Goal: Task Accomplishment & Management: Use online tool/utility

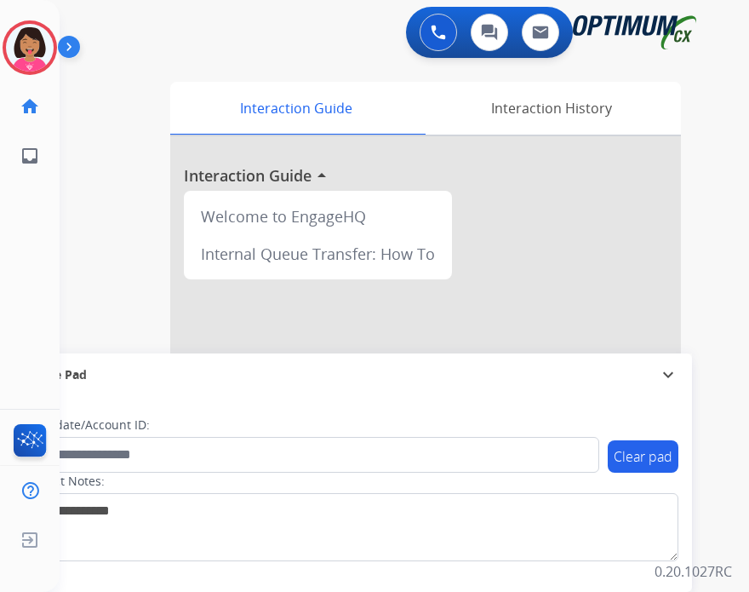
click at [8, 256] on div "Del Email Edit Avatar Agent: [PERSON_NAME] Profile: OCX Training home Home Home…" at bounding box center [30, 296] width 60 height 592
click at [29, 43] on img at bounding box center [30, 48] width 48 height 48
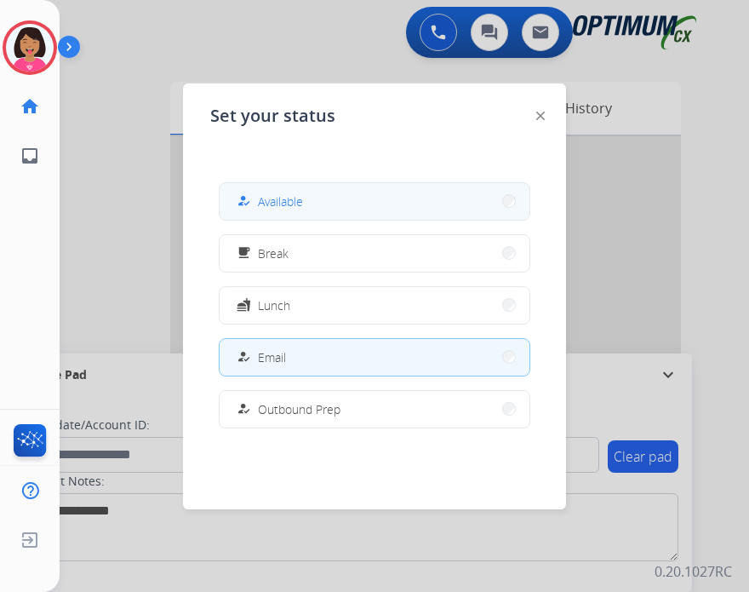
click at [312, 205] on button "how_to_reg Available" at bounding box center [375, 201] width 310 height 37
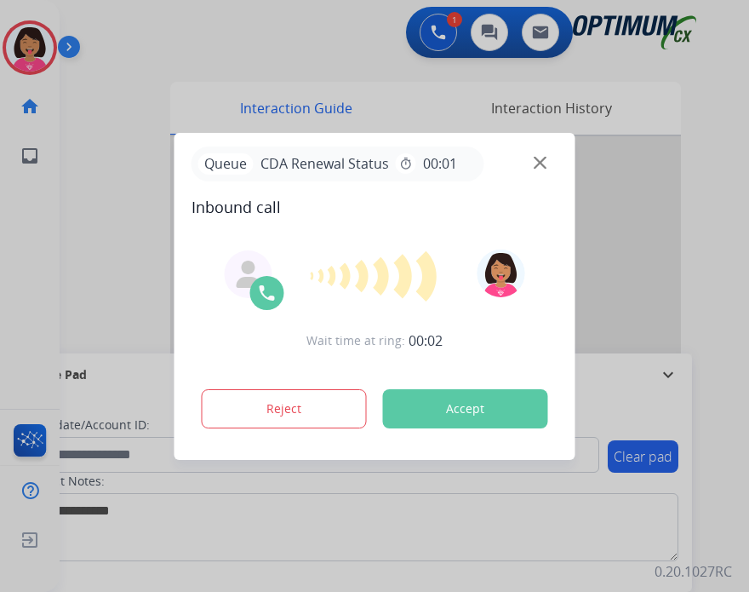
click at [542, 159] on img at bounding box center [540, 162] width 13 height 13
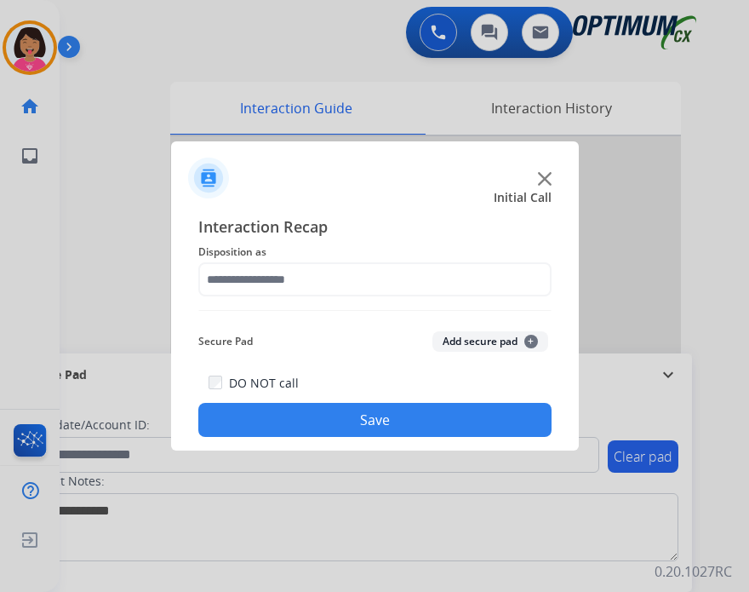
click at [538, 183] on img at bounding box center [545, 179] width 14 height 14
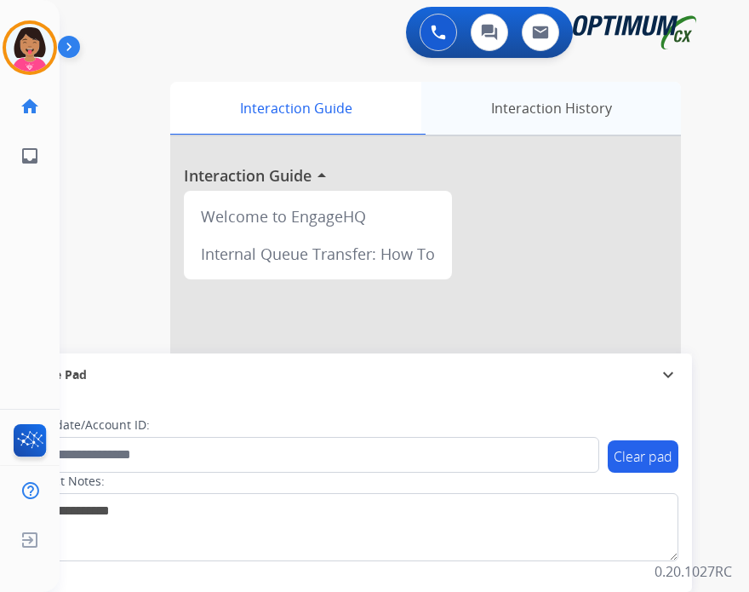
click at [508, 101] on div "Interaction History" at bounding box center [552, 108] width 260 height 53
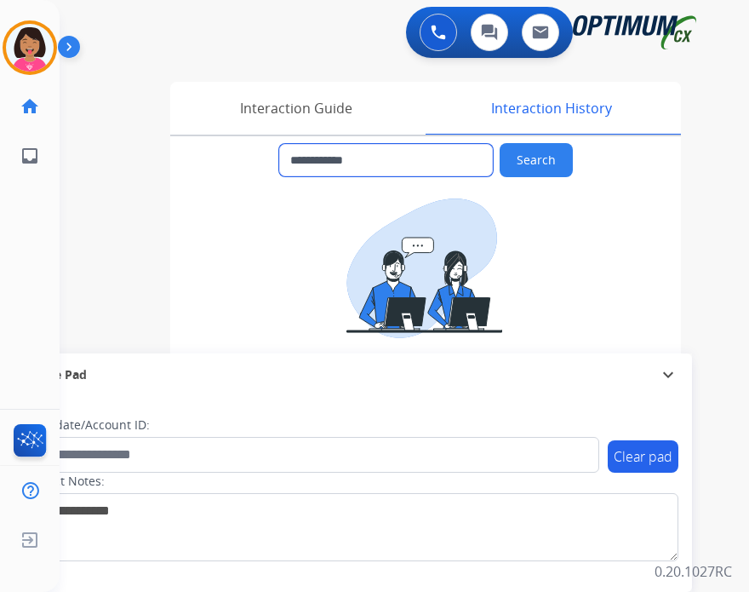
drag, startPoint x: 420, startPoint y: 163, endPoint x: 302, endPoint y: 153, distance: 117.9
click at [302, 153] on input "**********" at bounding box center [386, 160] width 214 height 32
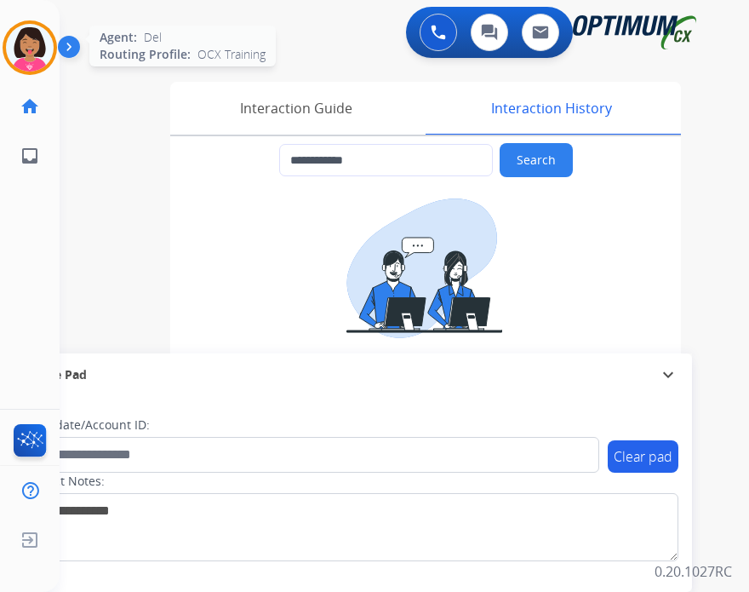
click at [42, 43] on img at bounding box center [30, 48] width 48 height 48
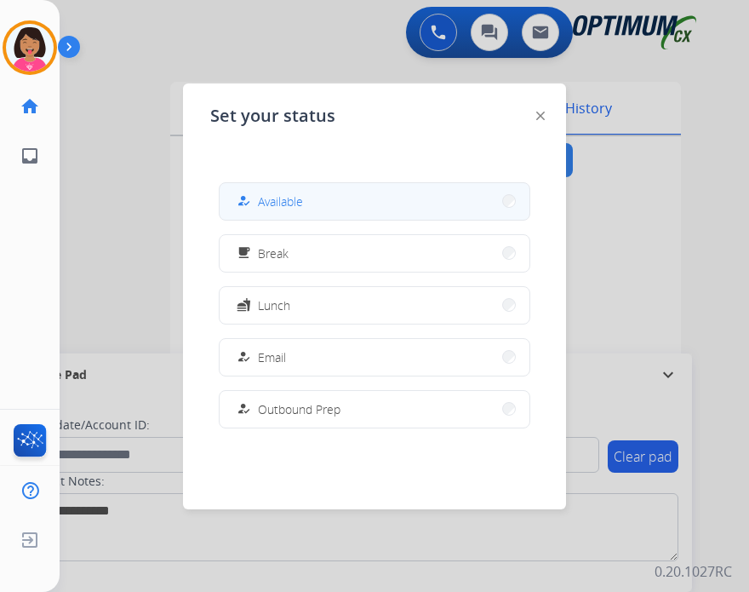
click at [330, 183] on button "how_to_reg Available" at bounding box center [375, 201] width 310 height 37
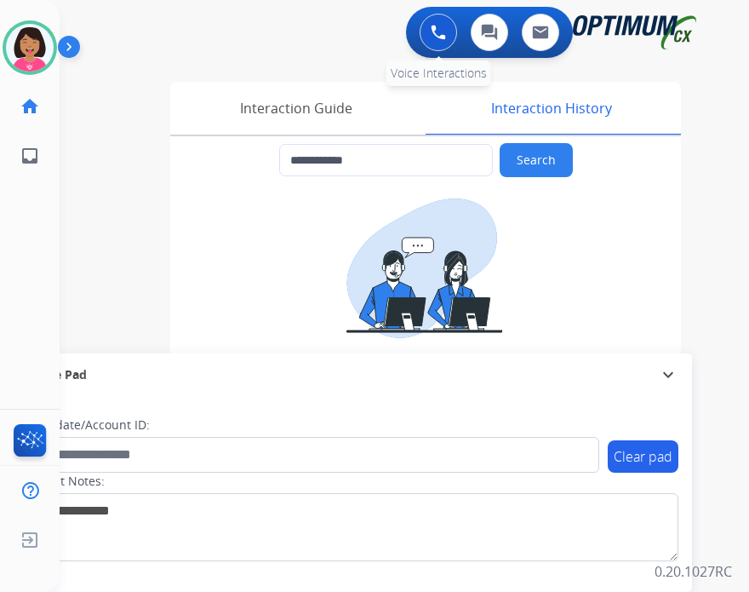
click at [445, 26] on img at bounding box center [438, 32] width 15 height 15
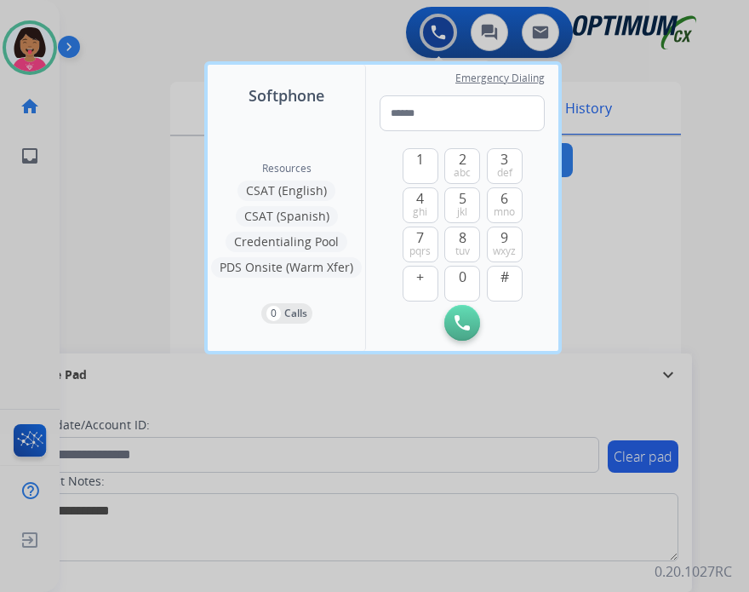
type input "**********"
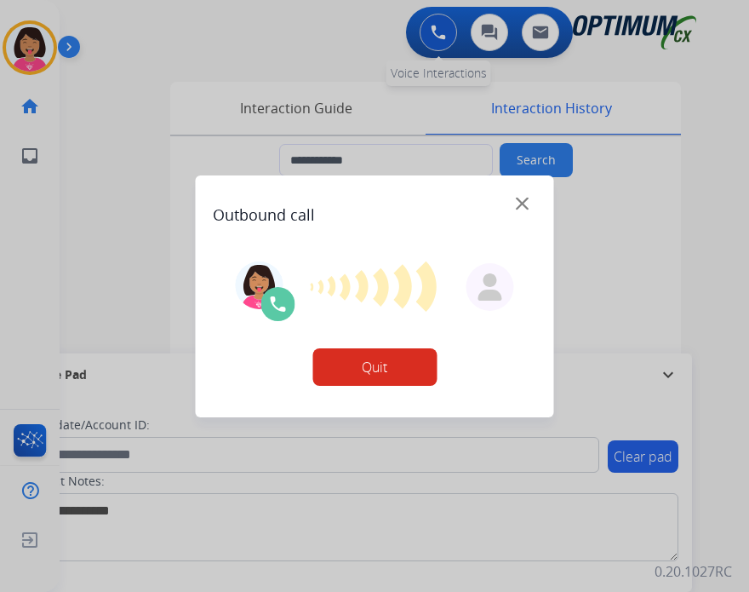
click at [445, 26] on div at bounding box center [374, 296] width 749 height 592
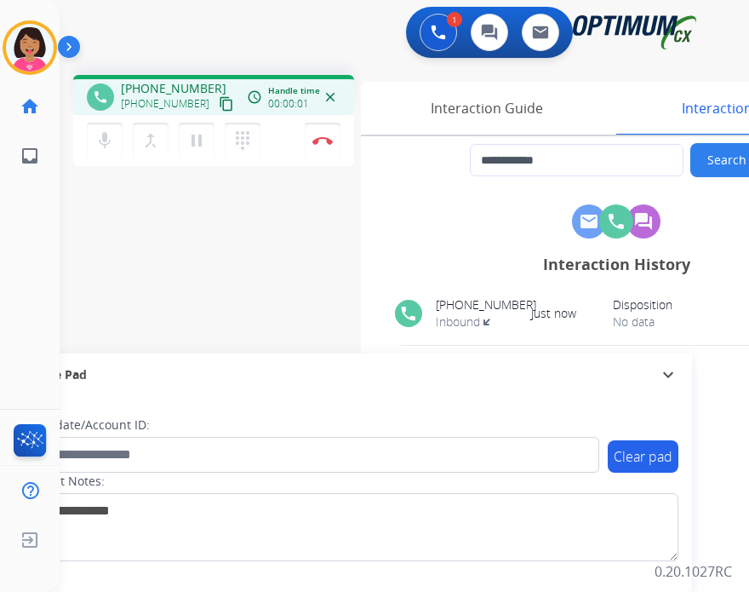
click at [219, 100] on mat-icon "content_copy" at bounding box center [226, 103] width 15 height 15
click at [320, 140] on img at bounding box center [323, 140] width 20 height 9
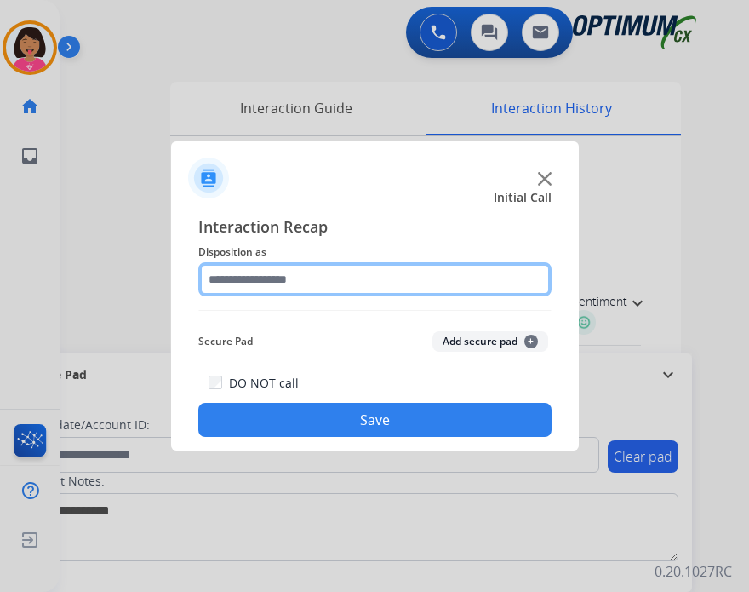
click at [364, 277] on input "text" at bounding box center [374, 279] width 353 height 34
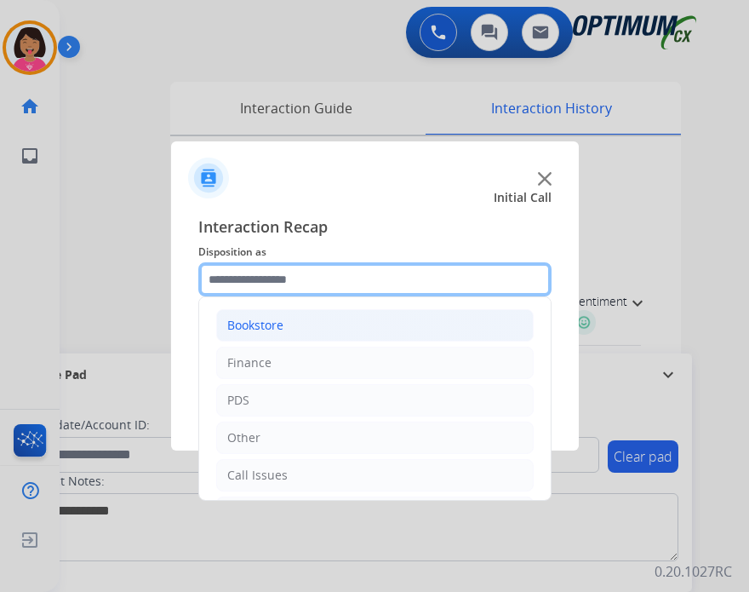
scroll to position [112, 0]
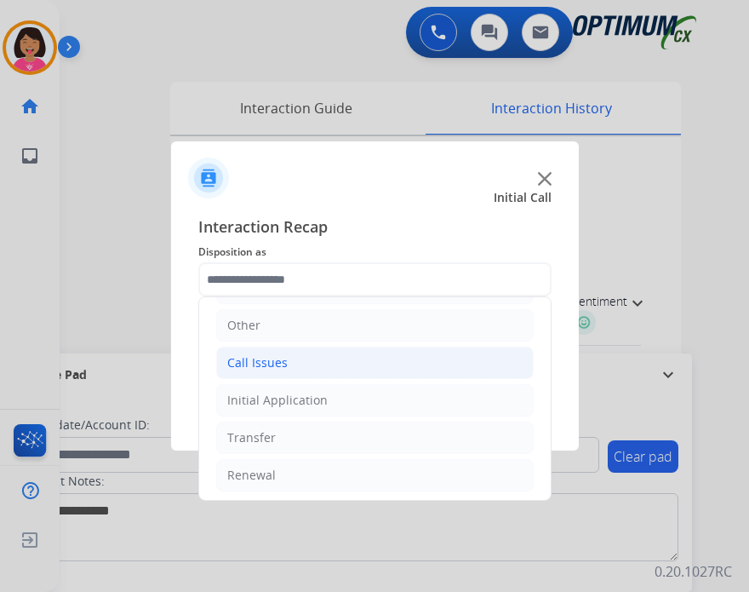
click at [327, 361] on li "Call Issues" at bounding box center [375, 363] width 318 height 32
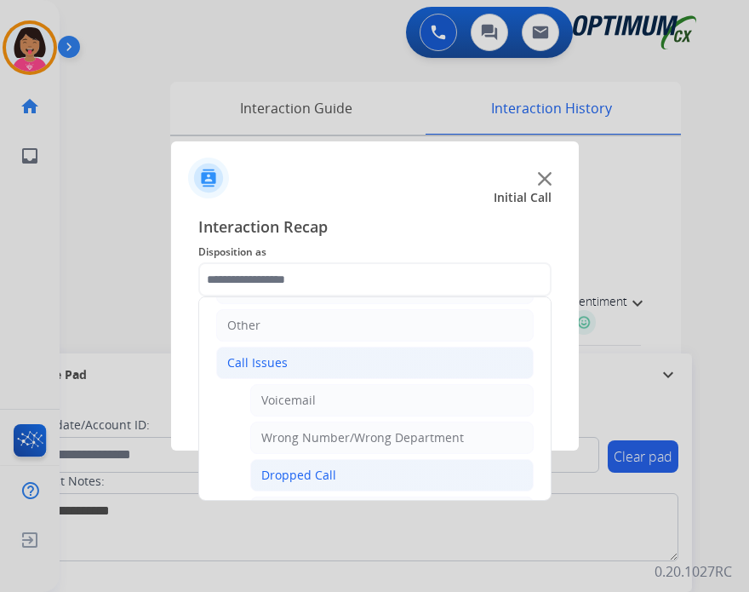
click at [337, 459] on li "Dropped Call" at bounding box center [392, 475] width 284 height 32
type input "**********"
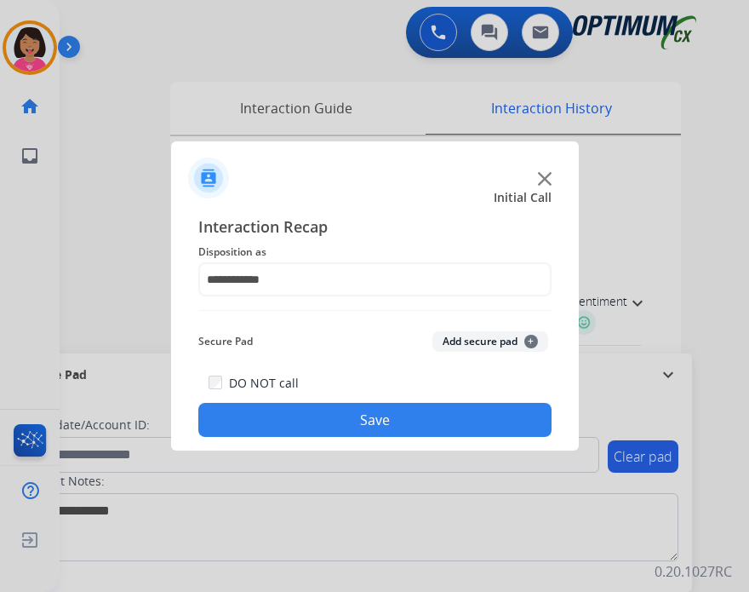
click at [376, 428] on button "Save" at bounding box center [374, 420] width 353 height 34
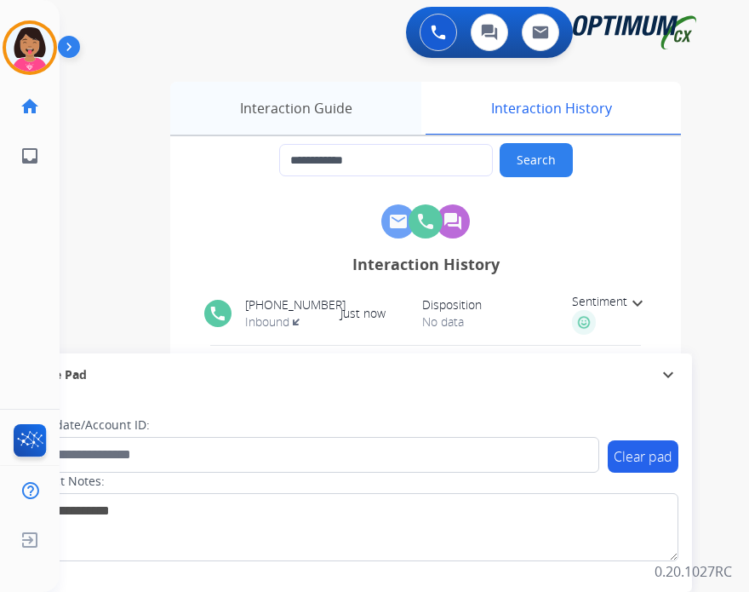
click at [275, 122] on div "Interaction Guide" at bounding box center [295, 108] width 251 height 53
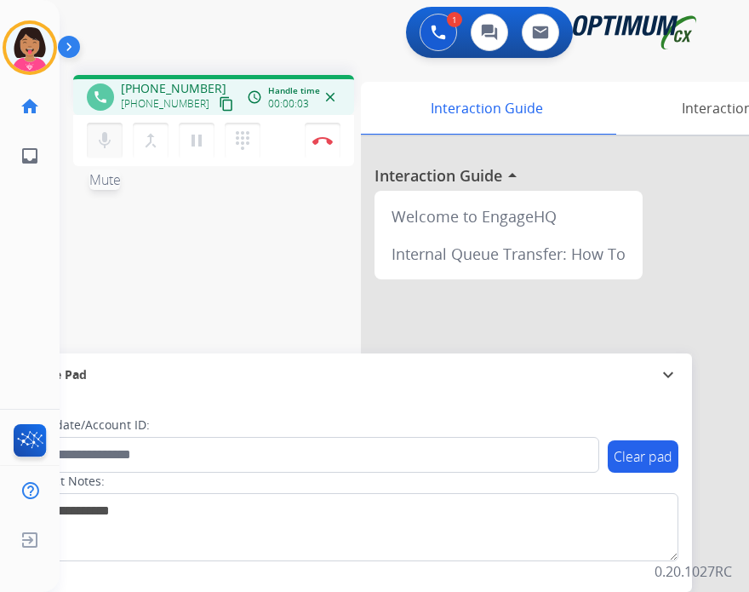
click at [111, 139] on mat-icon "mic" at bounding box center [105, 140] width 20 height 20
click at [111, 139] on mat-icon "mic_off" at bounding box center [105, 140] width 20 height 20
click at [109, 144] on mat-icon "mic" at bounding box center [105, 140] width 20 height 20
click at [109, 143] on mat-icon "mic_off" at bounding box center [105, 140] width 20 height 20
click at [217, 99] on button "content_copy" at bounding box center [226, 104] width 20 height 20
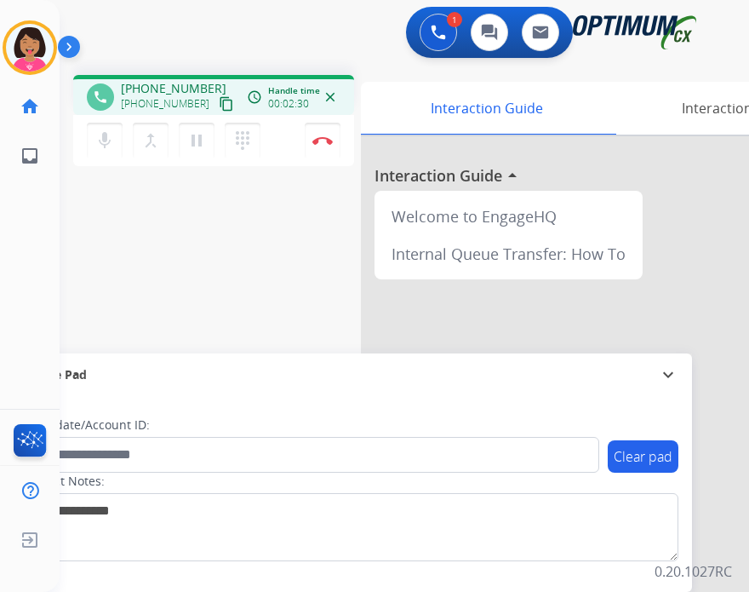
click at [31, 213] on div "Del Busy Edit Avatar Agent: [PERSON_NAME] Profile: OCX Training home Home Home …" at bounding box center [30, 296] width 60 height 592
click at [324, 133] on button "Disconnect" at bounding box center [323, 141] width 36 height 36
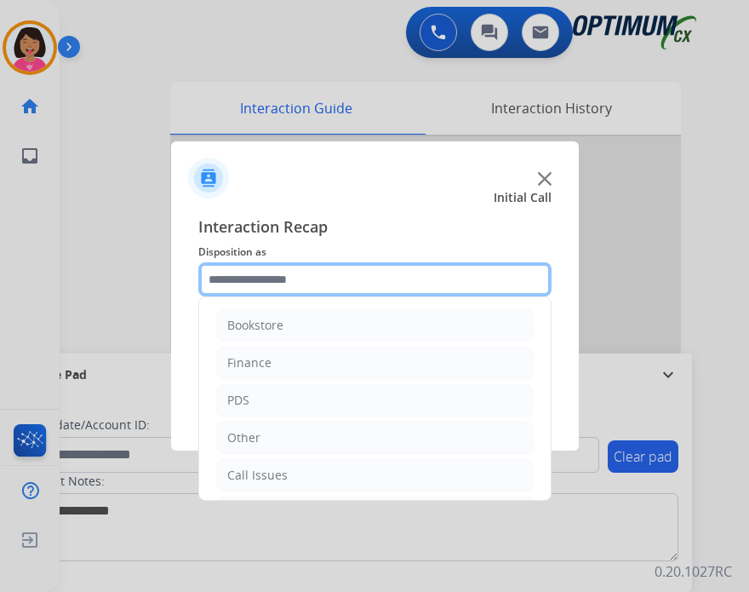
click at [324, 285] on input "text" at bounding box center [374, 279] width 353 height 34
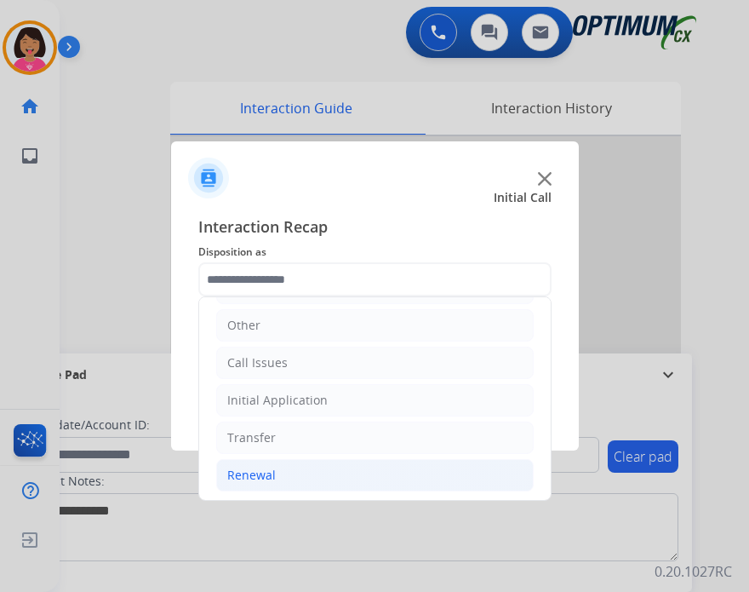
click at [307, 469] on li "Renewal" at bounding box center [375, 475] width 318 height 32
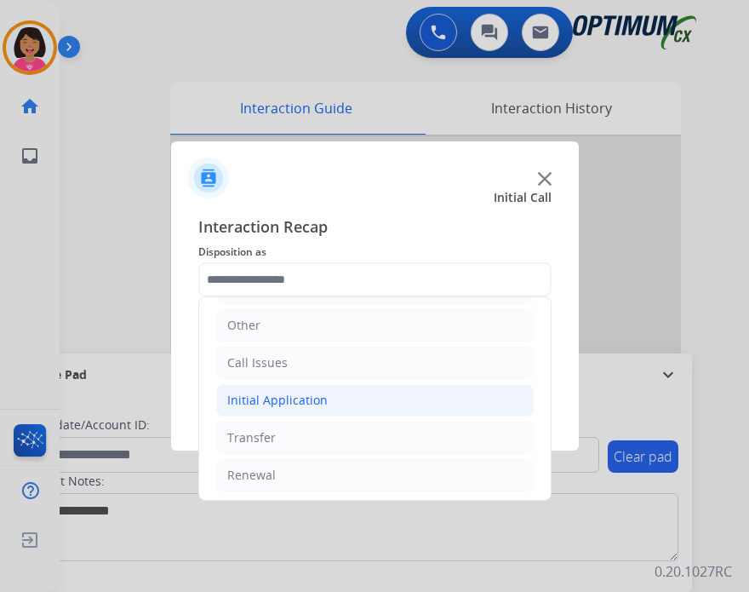
click at [312, 384] on li "Initial Application" at bounding box center [375, 400] width 318 height 32
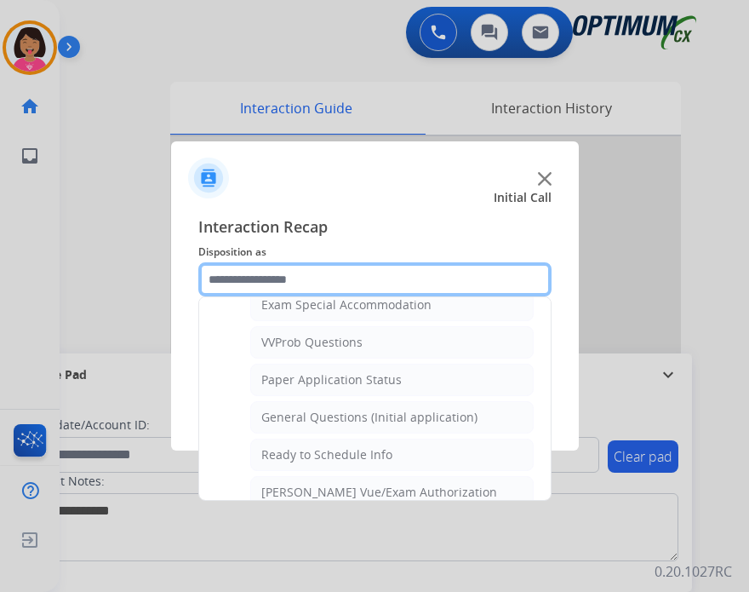
scroll to position [920, 0]
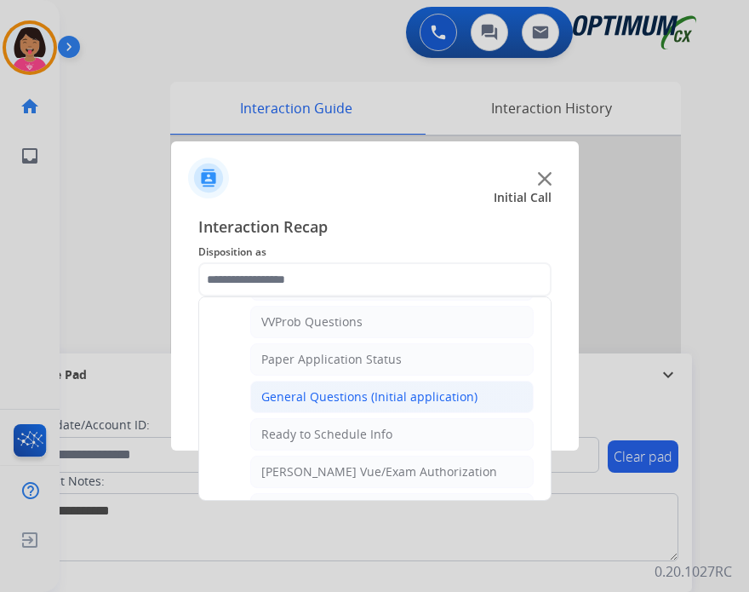
click at [364, 388] on div "General Questions (Initial application)" at bounding box center [369, 396] width 216 height 17
type input "**********"
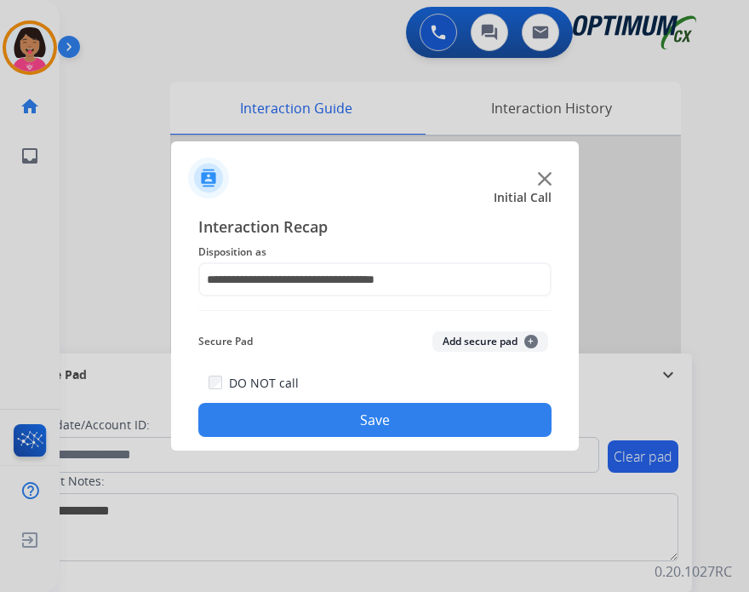
click at [364, 413] on button "Save" at bounding box center [374, 420] width 353 height 34
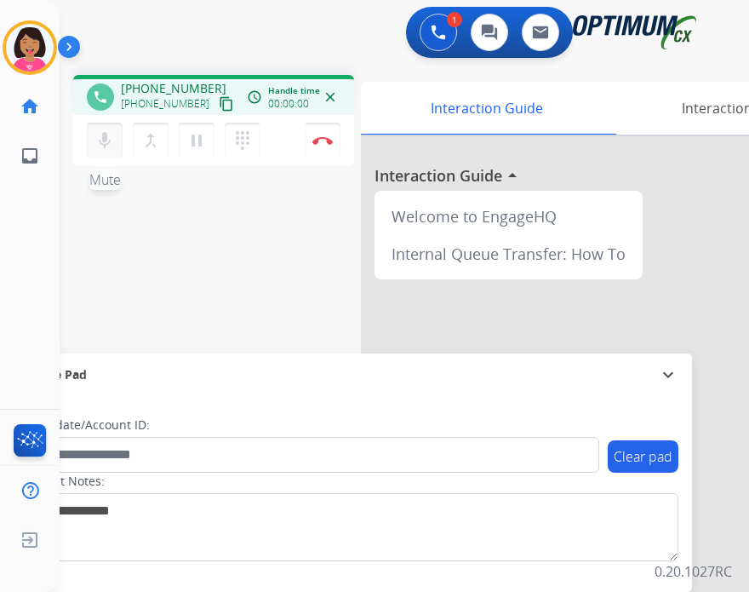
click at [94, 135] on button "mic Mute" at bounding box center [105, 141] width 36 height 36
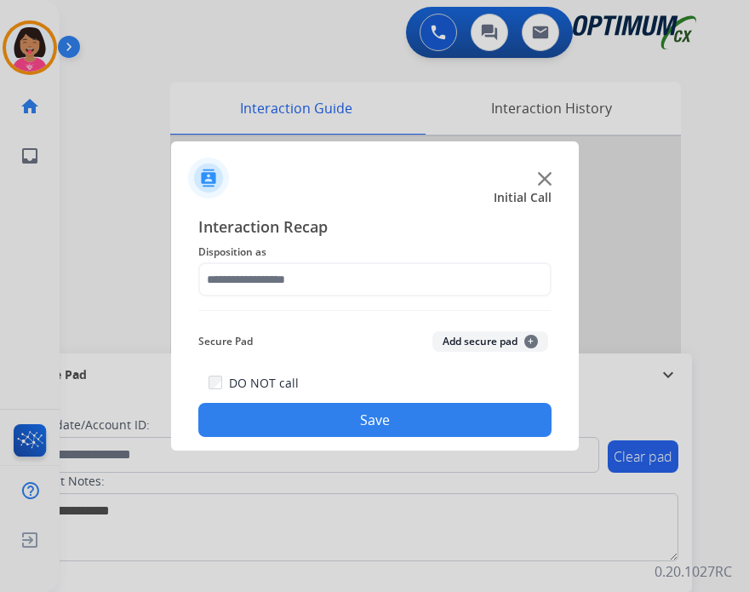
click at [545, 185] on img at bounding box center [545, 179] width 14 height 14
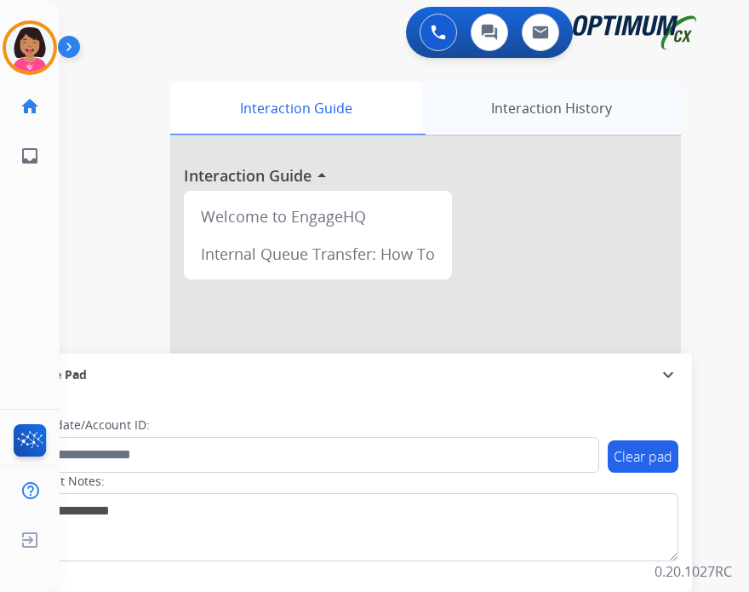
click at [559, 124] on div "Interaction History" at bounding box center [552, 108] width 260 height 53
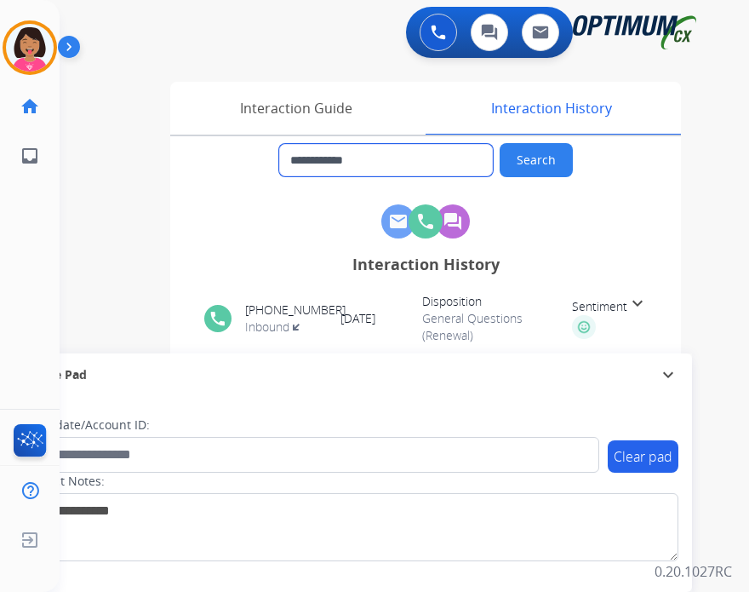
drag, startPoint x: 399, startPoint y: 158, endPoint x: 301, endPoint y: 169, distance: 98.6
click at [301, 169] on input "**********" at bounding box center [386, 160] width 214 height 32
click at [61, 46] on img at bounding box center [72, 50] width 29 height 32
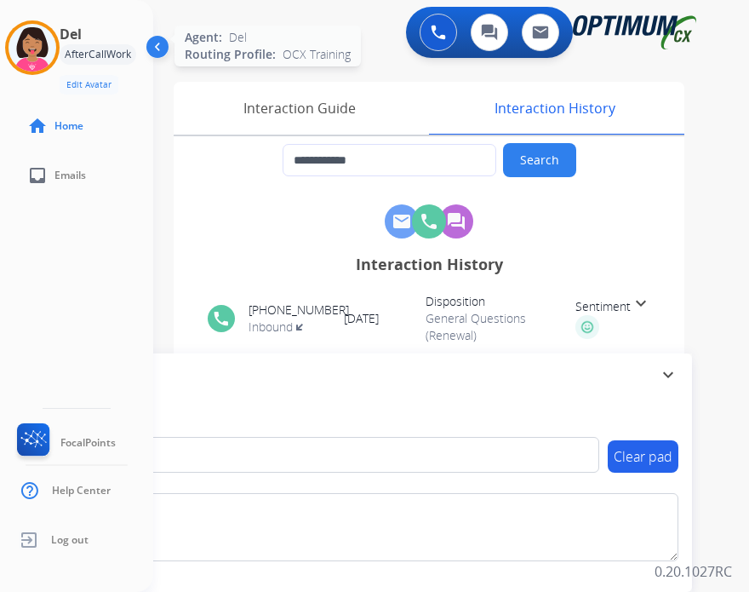
click at [44, 49] on img at bounding box center [33, 48] width 48 height 48
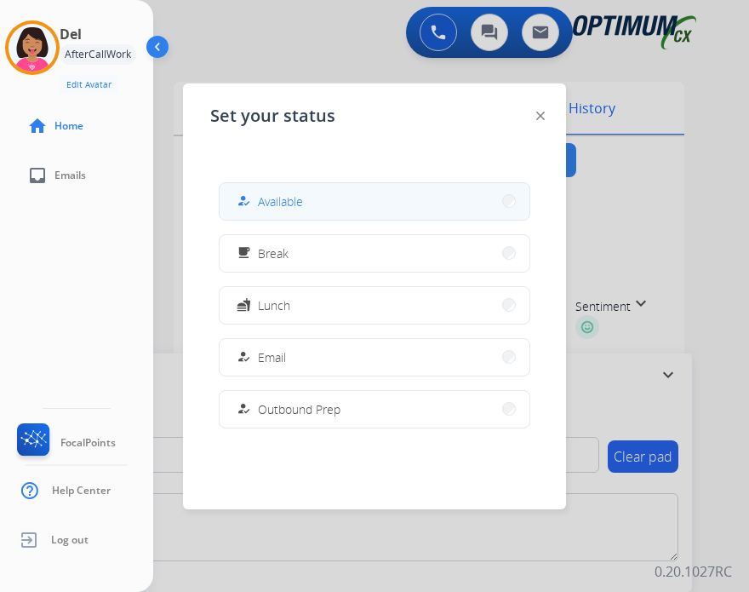
click at [313, 211] on button "how_to_reg Available" at bounding box center [375, 201] width 310 height 37
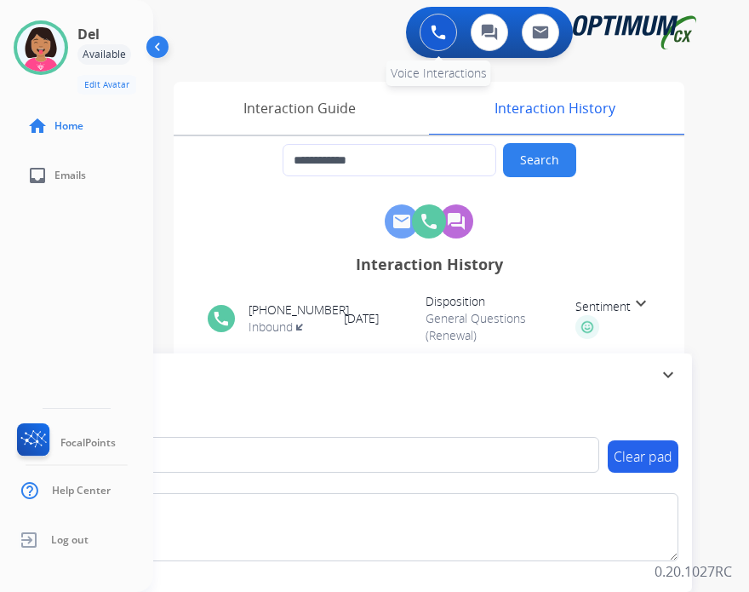
click at [439, 43] on button at bounding box center [438, 32] width 37 height 37
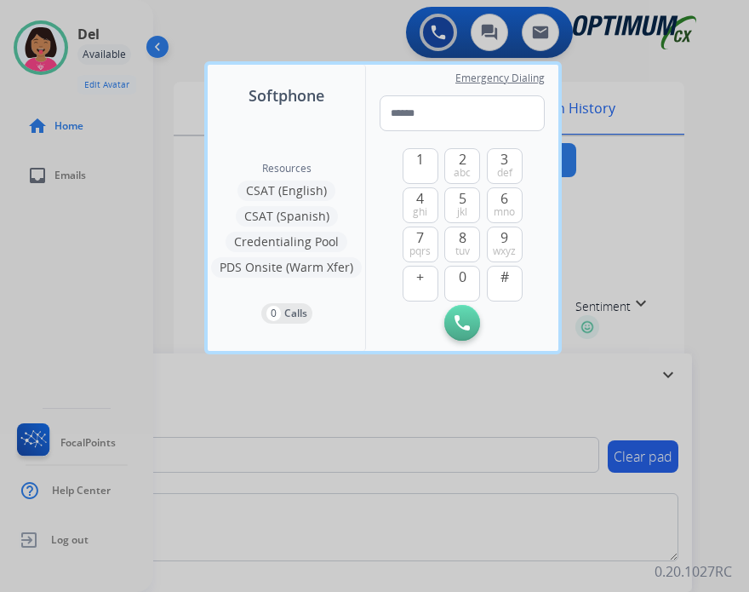
type input "**********"
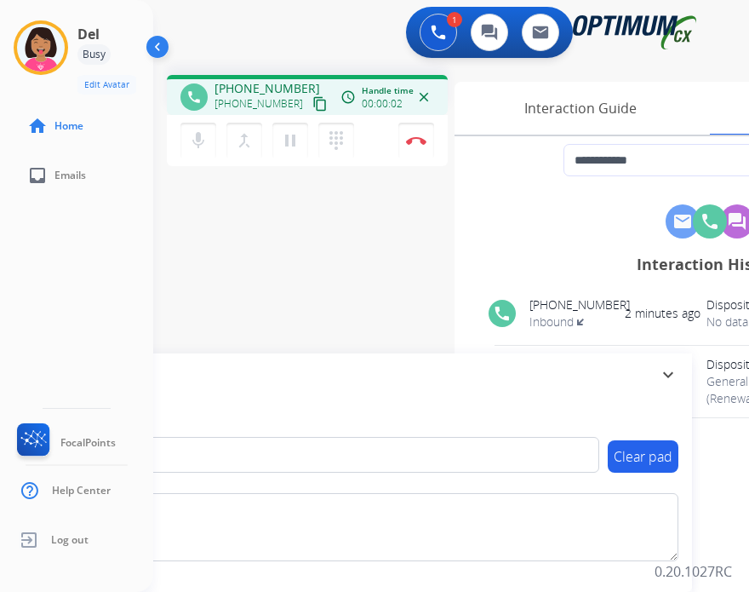
click at [423, 100] on mat-icon "close" at bounding box center [423, 96] width 15 height 15
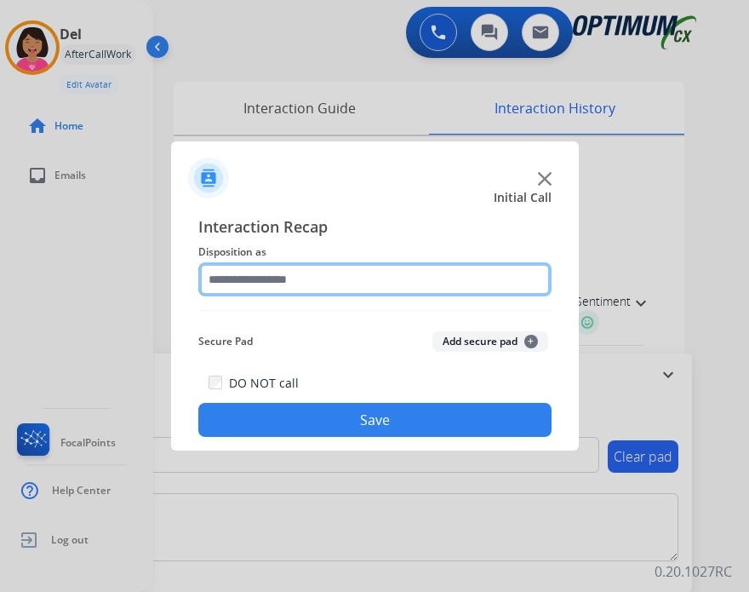
click at [363, 277] on input "text" at bounding box center [374, 279] width 353 height 34
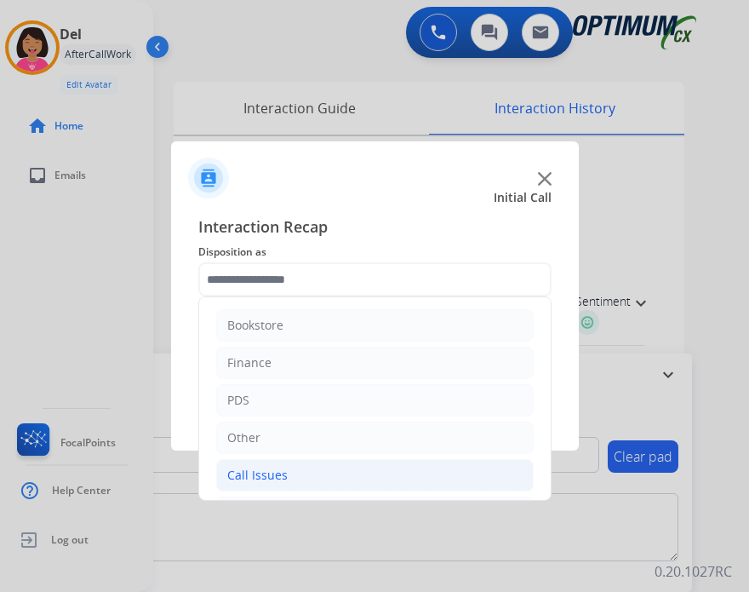
click at [346, 481] on li "Call Issues" at bounding box center [375, 475] width 318 height 32
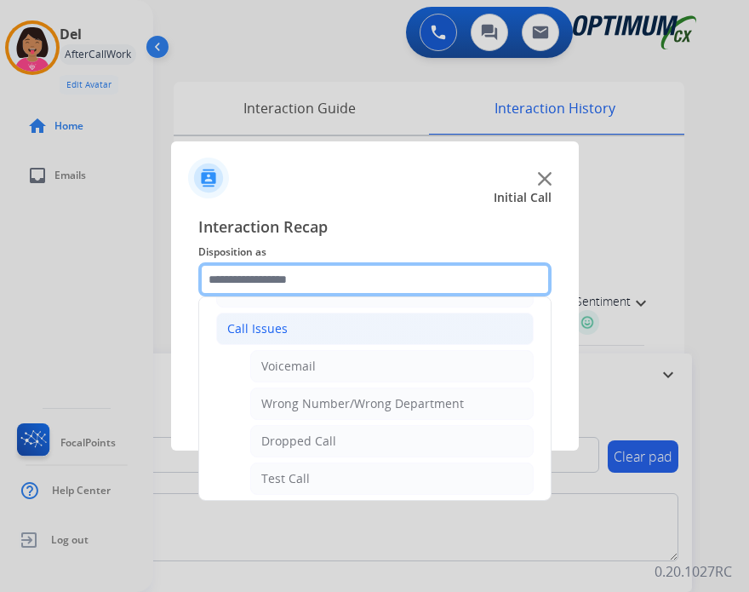
scroll to position [158, 0]
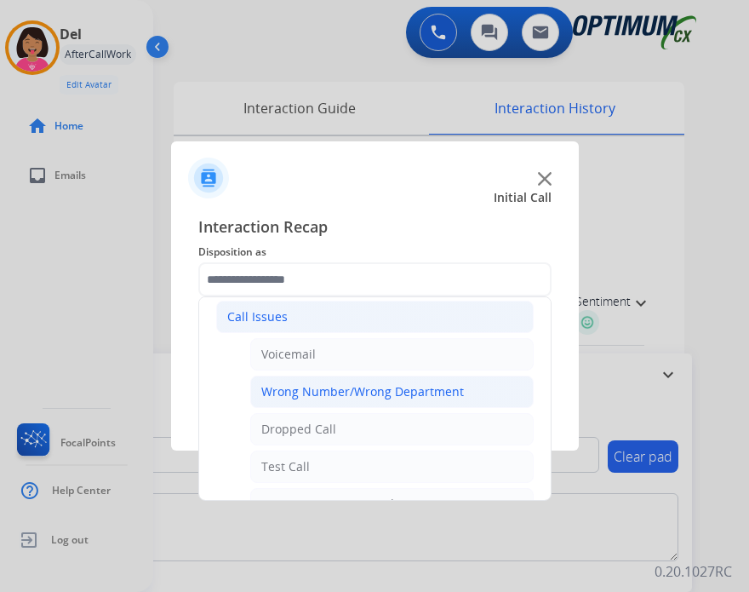
click at [365, 400] on li "Wrong Number/Wrong Department" at bounding box center [392, 392] width 284 height 32
type input "**********"
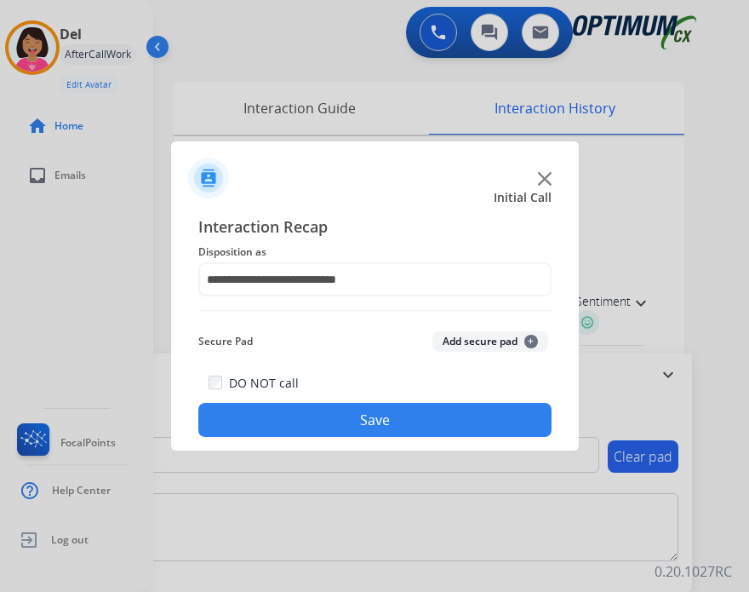
click at [373, 434] on button "Save" at bounding box center [374, 420] width 353 height 34
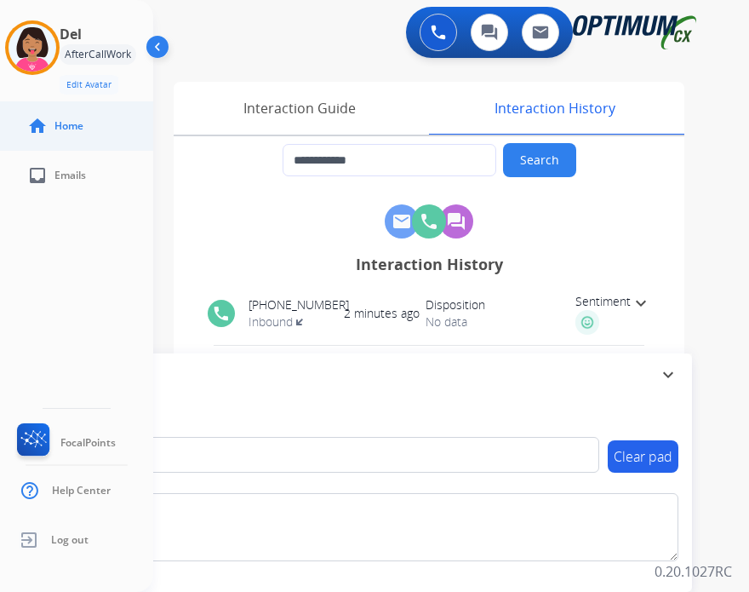
click at [126, 129] on link "home Home" at bounding box center [90, 126] width 153 height 48
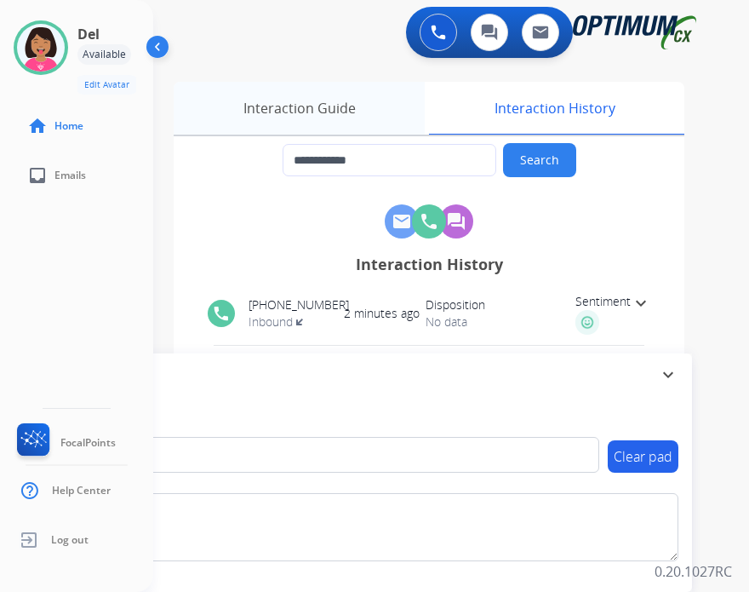
click at [319, 111] on div "Interaction Guide" at bounding box center [299, 108] width 251 height 53
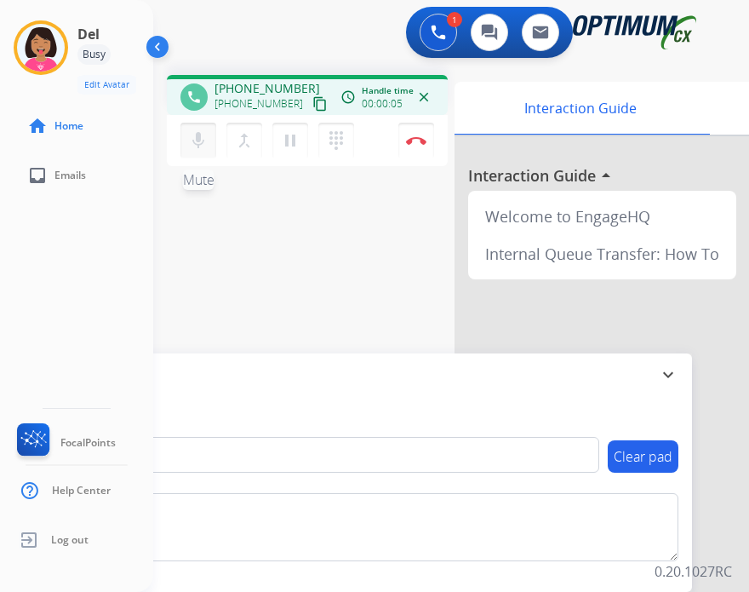
click at [206, 135] on mat-icon "mic" at bounding box center [198, 140] width 20 height 20
click at [203, 139] on mat-icon "mic_off" at bounding box center [198, 140] width 20 height 20
click at [313, 106] on mat-icon "content_copy" at bounding box center [320, 103] width 15 height 15
click at [25, 232] on div "Del Busy Edit Avatar Agent: Del Routing Profile: OCX Training home Home inbox E…" at bounding box center [76, 296] width 153 height 592
click at [416, 150] on button "Disconnect" at bounding box center [417, 141] width 36 height 36
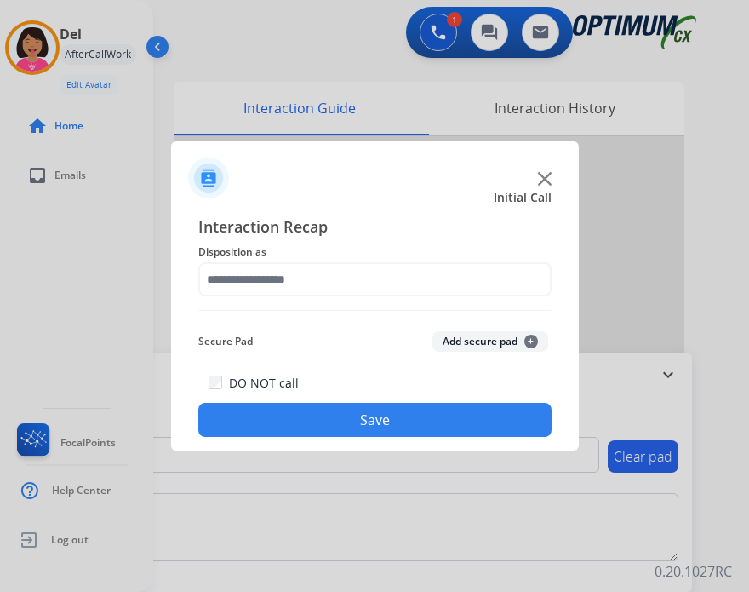
click at [26, 239] on div at bounding box center [374, 296] width 749 height 592
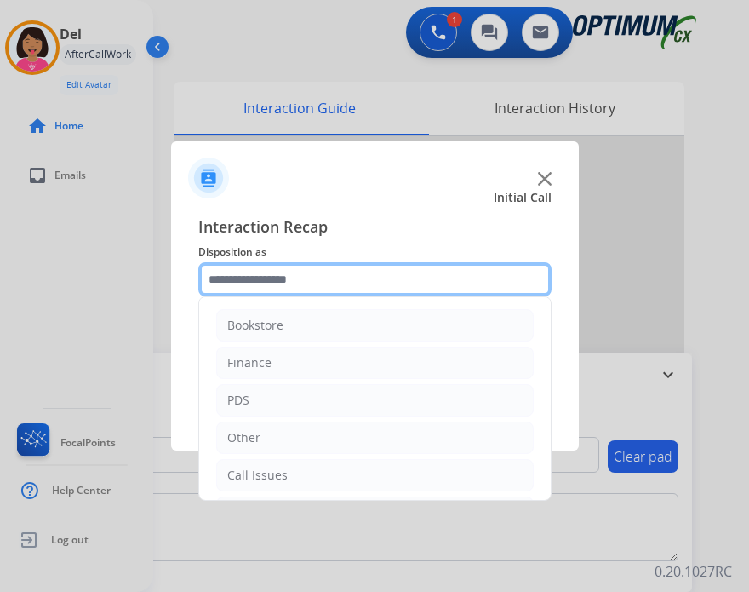
click at [380, 283] on input "text" at bounding box center [374, 279] width 353 height 34
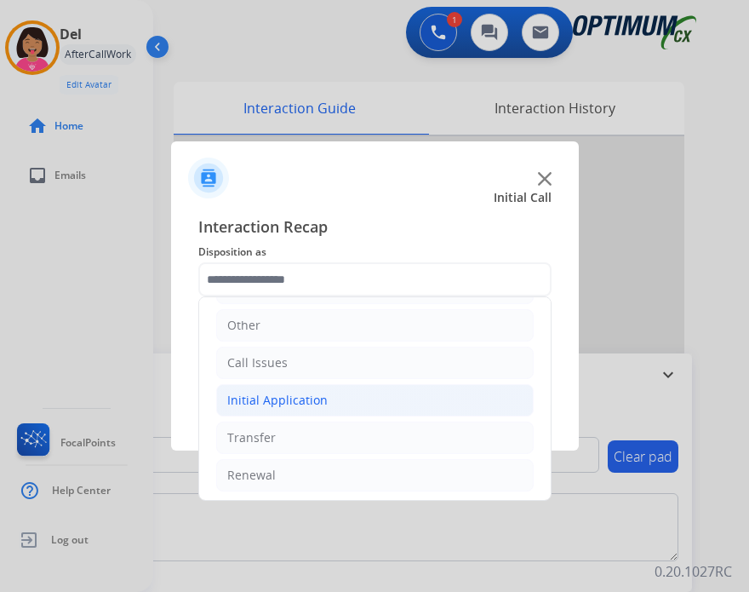
click at [288, 405] on div "Initial Application" at bounding box center [277, 400] width 100 height 17
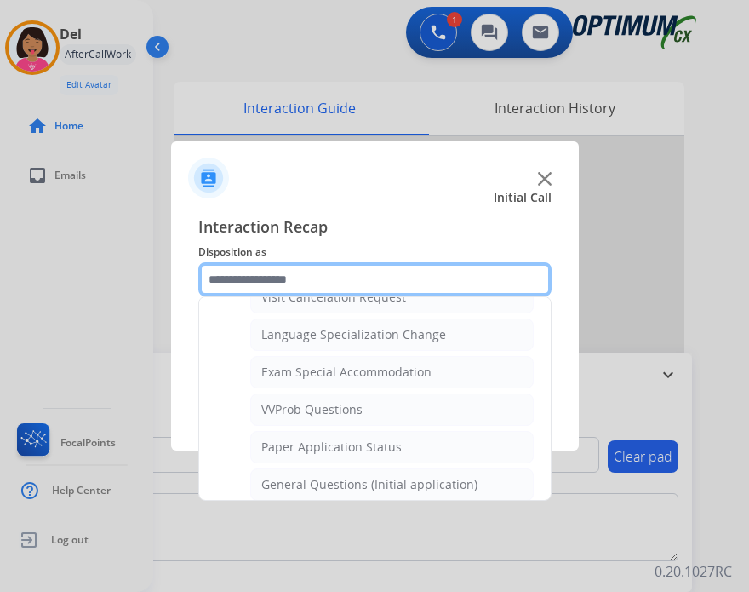
scroll to position [835, 0]
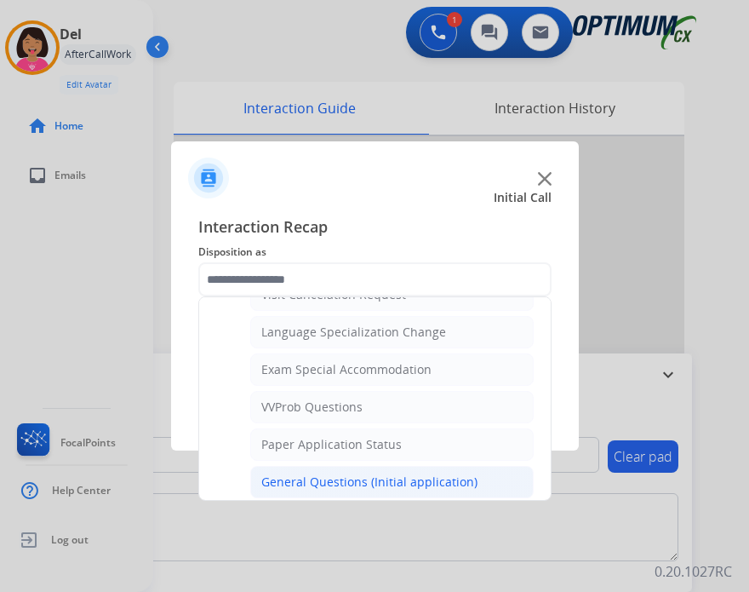
click at [282, 476] on div "General Questions (Initial application)" at bounding box center [369, 481] width 216 height 17
type input "**********"
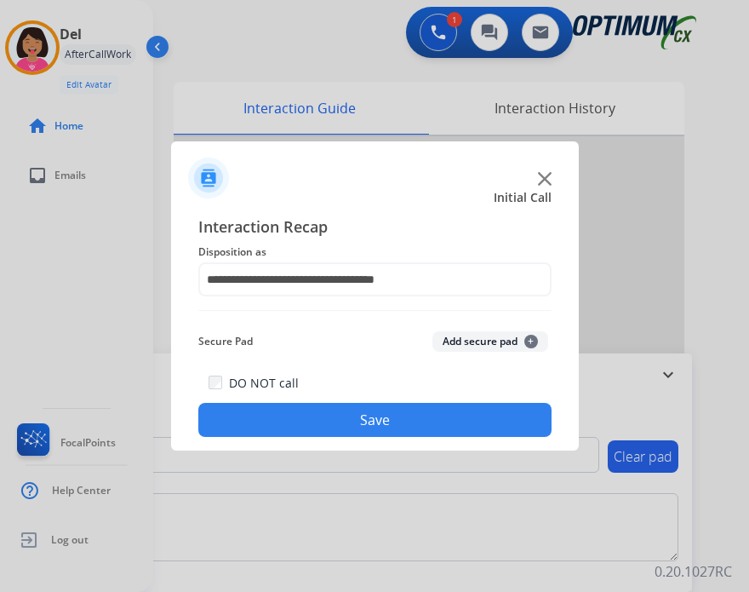
click at [313, 405] on button "Save" at bounding box center [374, 420] width 353 height 34
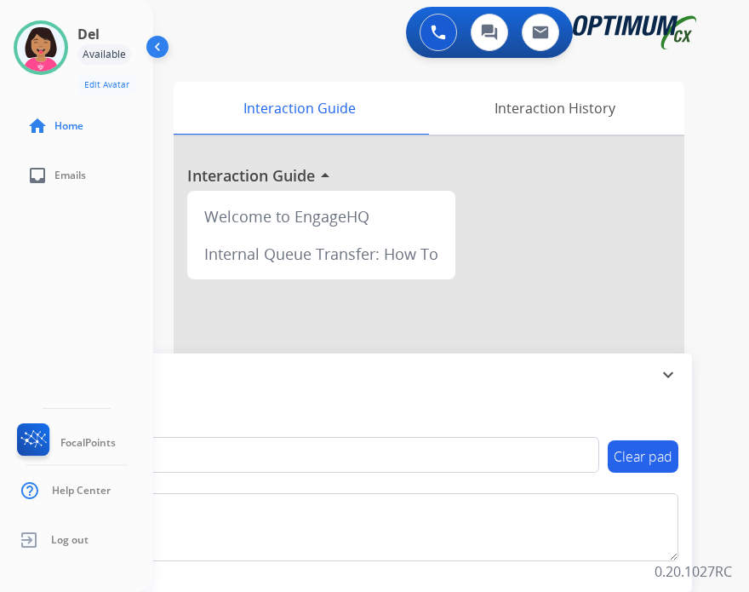
click at [37, 301] on div "Del Available Edit Avatar Agent: [PERSON_NAME] Profile: OCX Training home Home …" at bounding box center [76, 296] width 153 height 592
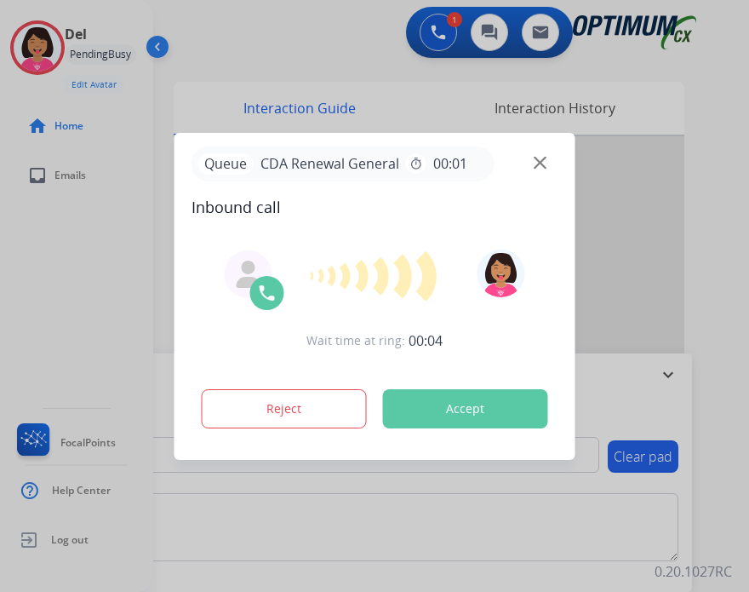
click at [541, 166] on img at bounding box center [540, 162] width 13 height 13
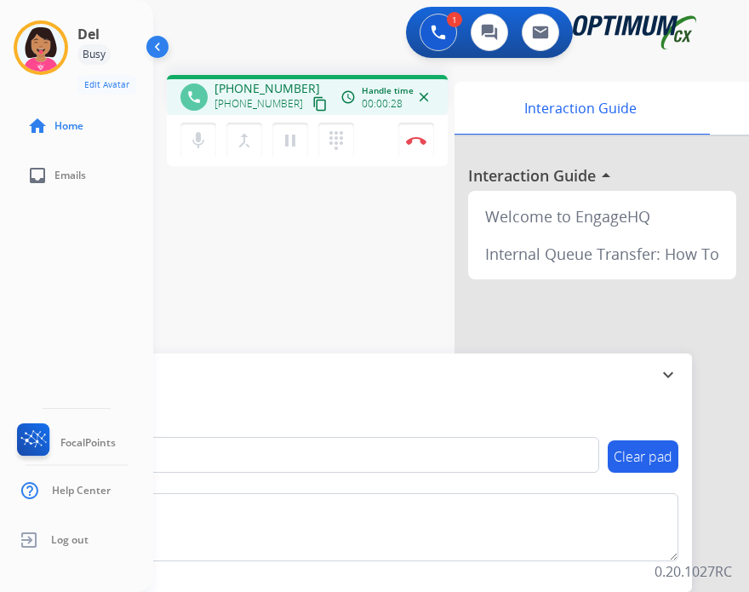
click at [313, 108] on mat-icon "content_copy" at bounding box center [320, 103] width 15 height 15
click at [187, 146] on button "mic Mute" at bounding box center [199, 141] width 36 height 36
click at [187, 146] on button "mic_off Mute" at bounding box center [199, 141] width 36 height 36
click at [187, 146] on button "mic Mute" at bounding box center [199, 141] width 36 height 36
click at [187, 138] on button "mic_off Mute" at bounding box center [199, 141] width 36 height 36
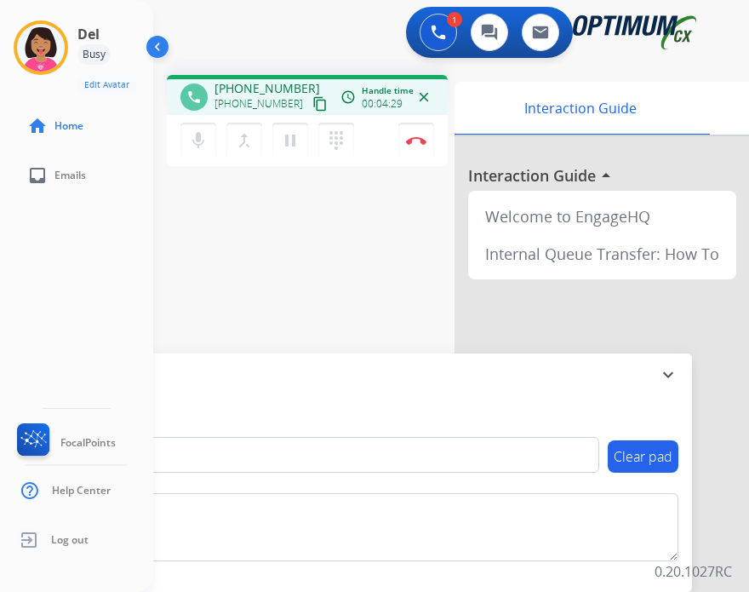
click at [19, 292] on div "Del Busy Edit Avatar Agent: Del Routing Profile: OCX Training home Home inbox E…" at bounding box center [76, 296] width 153 height 592
click at [426, 137] on img at bounding box center [416, 140] width 20 height 9
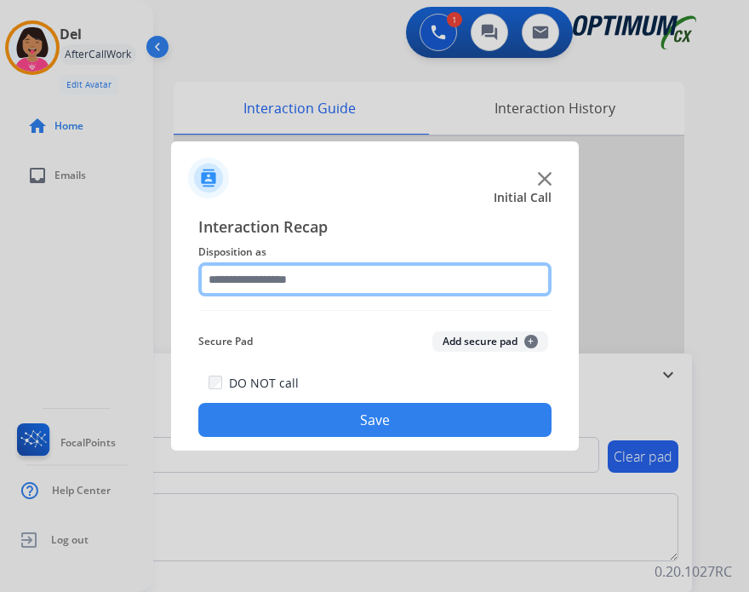
click at [324, 278] on input "text" at bounding box center [374, 279] width 353 height 34
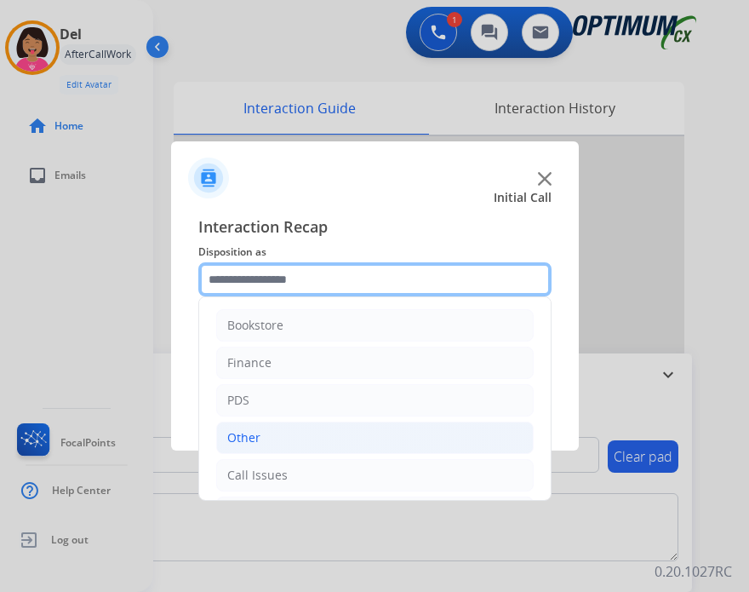
scroll to position [112, 0]
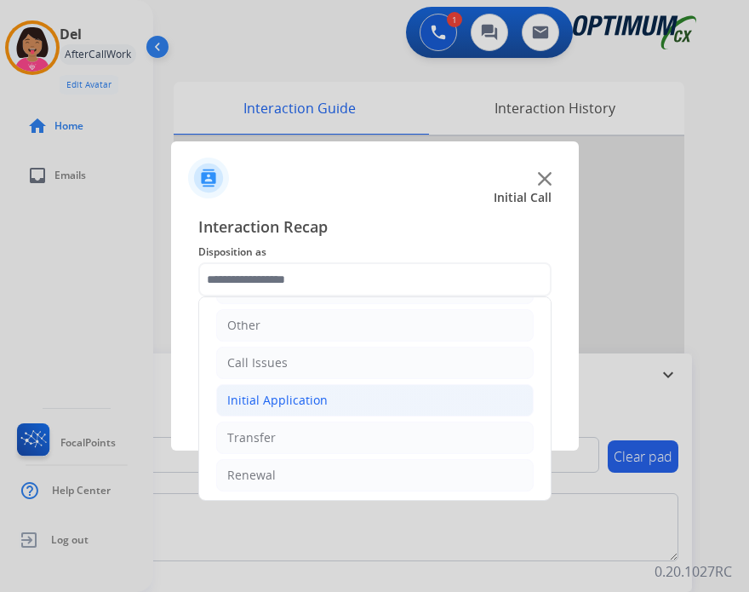
click at [293, 398] on div "Initial Application" at bounding box center [277, 400] width 100 height 17
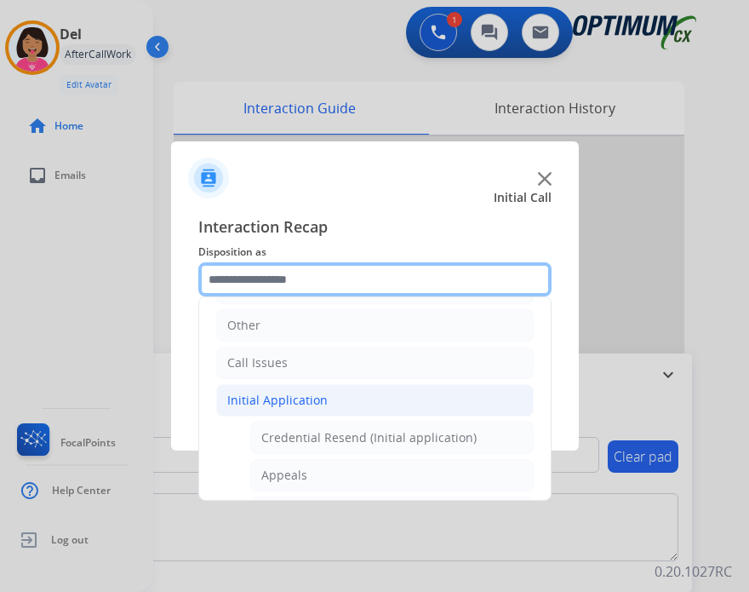
scroll to position [136, 0]
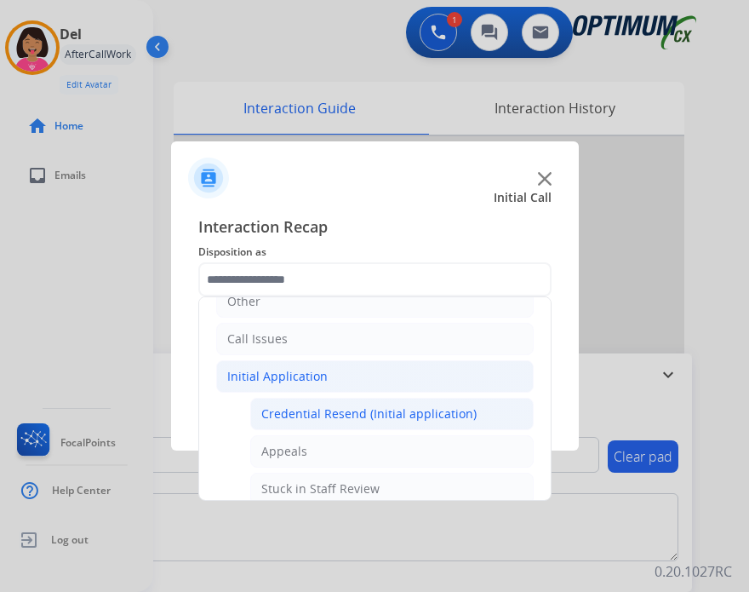
click at [293, 398] on li "Credential Resend (Initial application)" at bounding box center [392, 414] width 284 height 32
type input "**********"
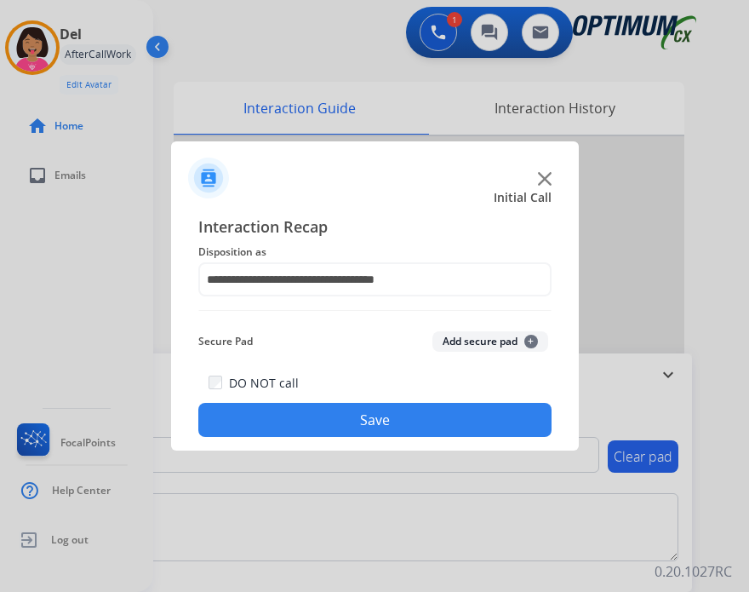
click at [317, 418] on button "Save" at bounding box center [374, 420] width 353 height 34
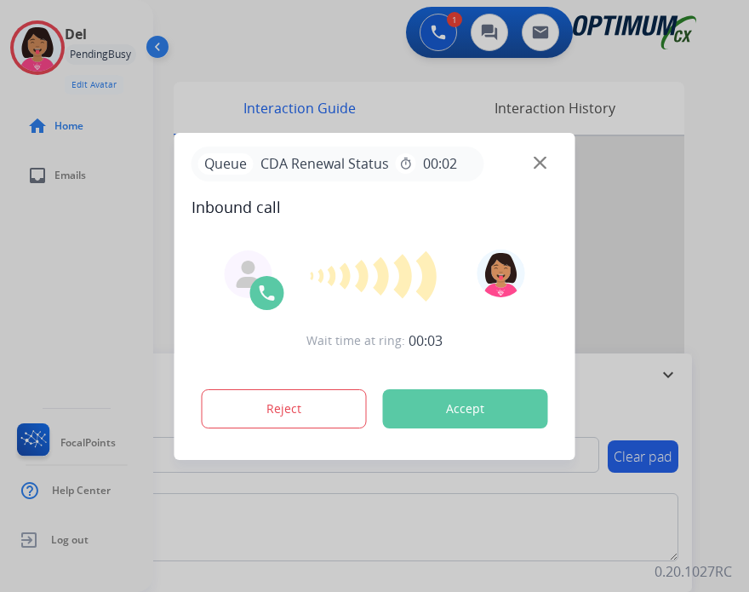
click at [537, 164] on img at bounding box center [540, 162] width 13 height 13
click at [537, 163] on img at bounding box center [540, 162] width 13 height 13
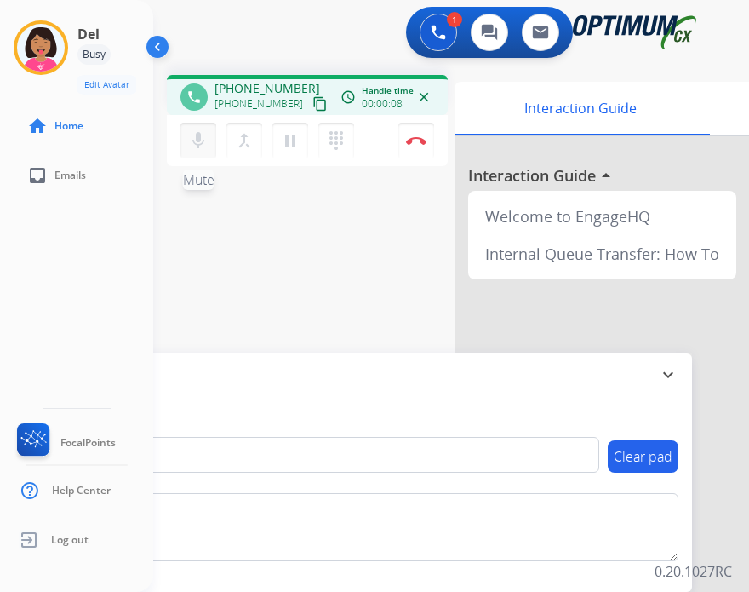
click at [190, 147] on mat-icon "mic" at bounding box center [198, 140] width 20 height 20
click at [187, 144] on button "mic_off Mute" at bounding box center [199, 141] width 36 height 36
click at [313, 108] on mat-icon "content_copy" at bounding box center [320, 103] width 15 height 15
click at [35, 238] on div "Del Busy Edit Avatar Agent: Del Routing Profile: OCX Training home Home inbox E…" at bounding box center [76, 296] width 153 height 592
click at [416, 143] on img at bounding box center [416, 140] width 20 height 9
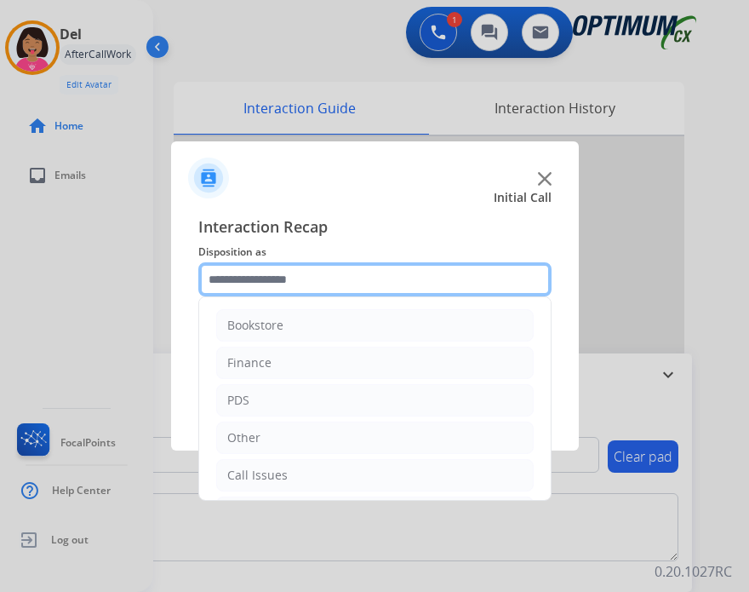
click at [354, 269] on input "text" at bounding box center [374, 279] width 353 height 34
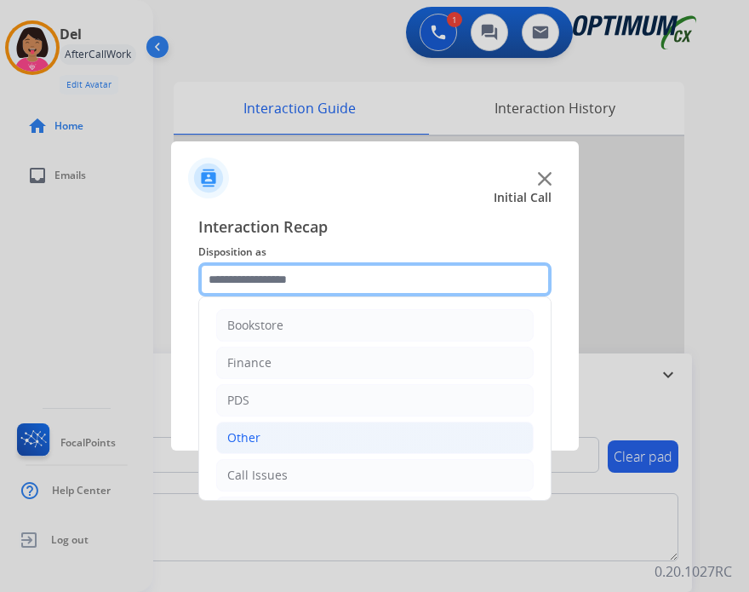
scroll to position [112, 0]
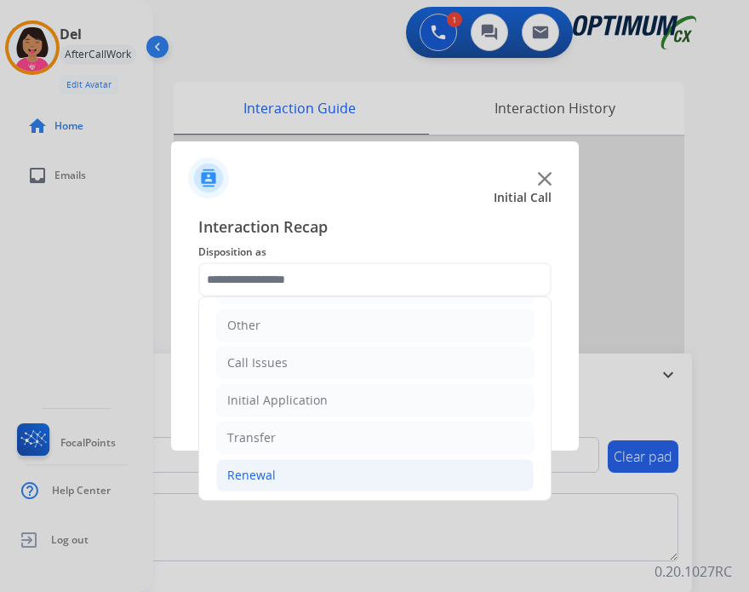
click at [320, 479] on li "Renewal" at bounding box center [375, 475] width 318 height 32
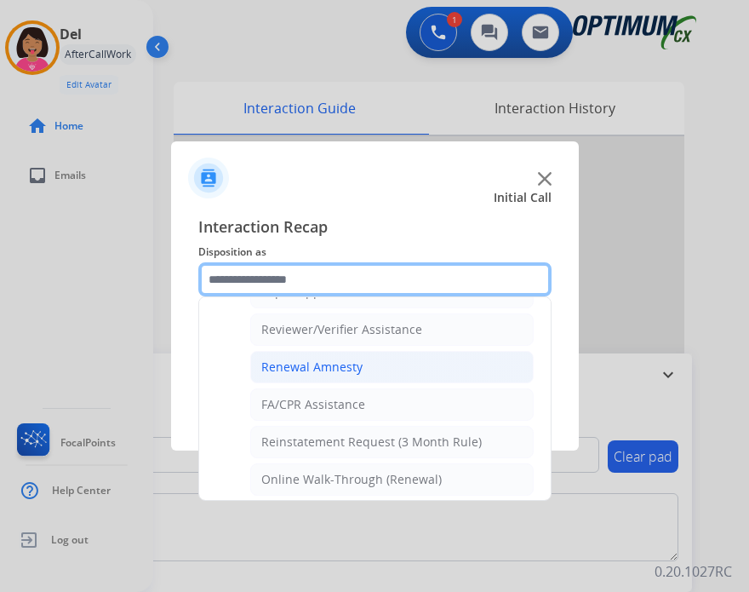
scroll to position [496, 0]
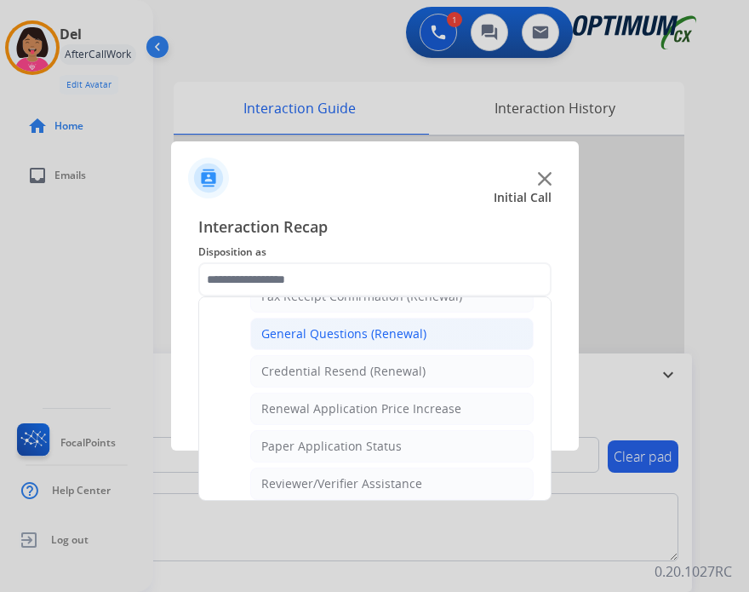
click at [317, 337] on li "General Questions (Renewal)" at bounding box center [392, 334] width 284 height 32
type input "**********"
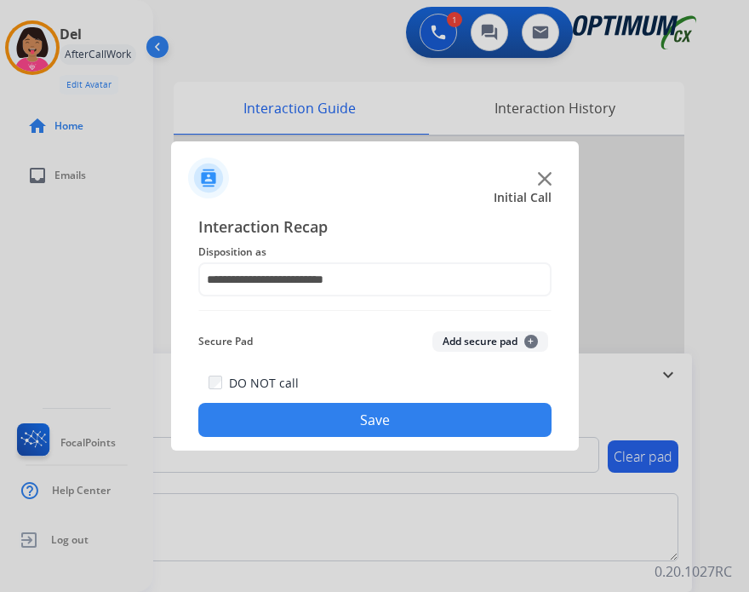
click at [345, 434] on button "Save" at bounding box center [374, 420] width 353 height 34
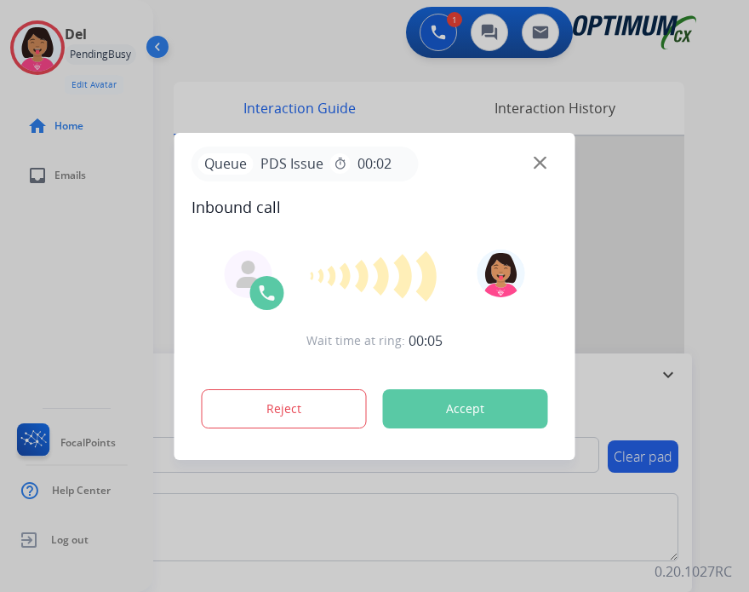
click at [536, 170] on div "Queue PDS Issue timer 00:02" at bounding box center [375, 163] width 367 height 35
click at [538, 159] on img at bounding box center [540, 162] width 13 height 13
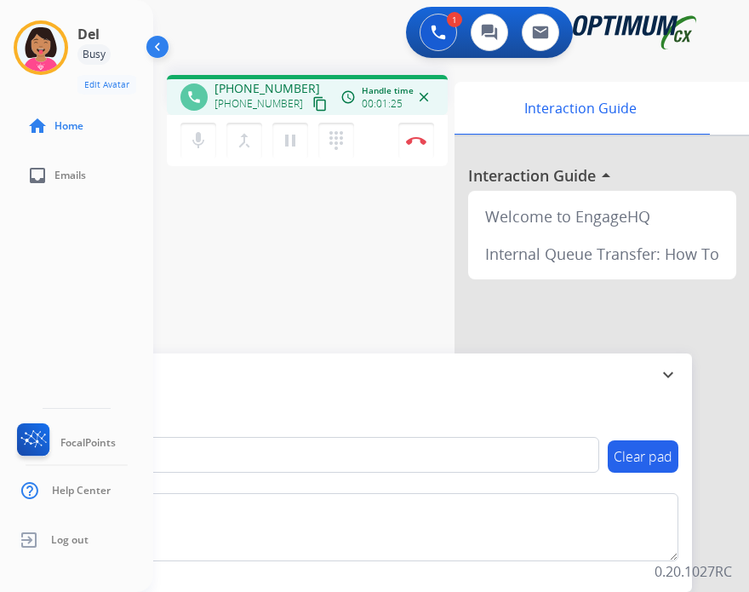
click at [433, 91] on button "close" at bounding box center [424, 97] width 20 height 20
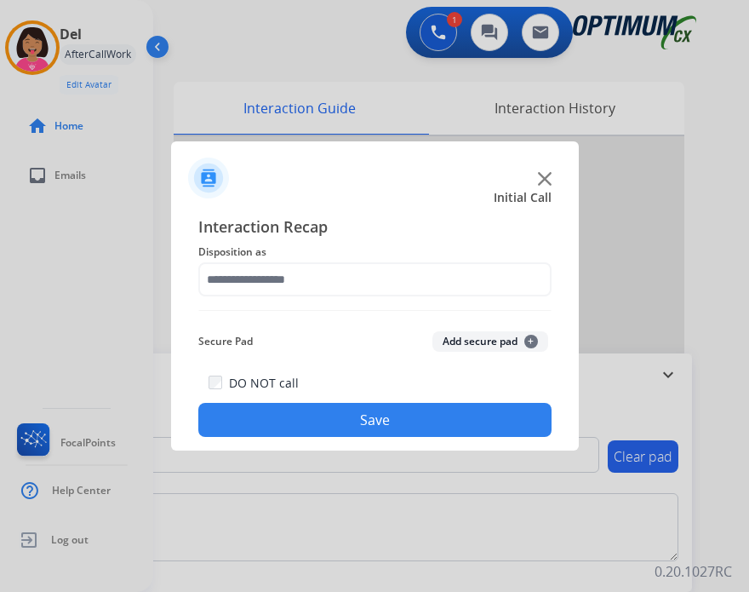
scroll to position [180, 0]
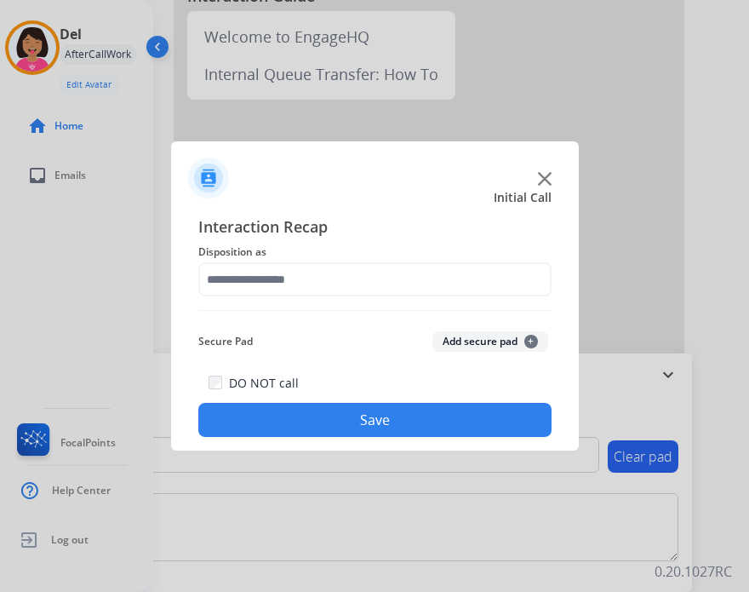
click at [433, 91] on div at bounding box center [374, 296] width 749 height 592
click at [479, 252] on span "Disposition as" at bounding box center [374, 252] width 353 height 20
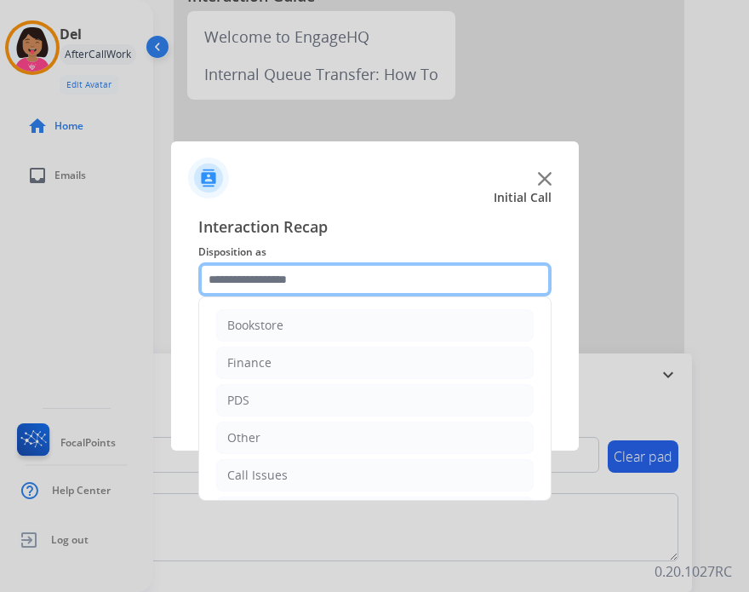
click at [481, 266] on input "text" at bounding box center [374, 279] width 353 height 34
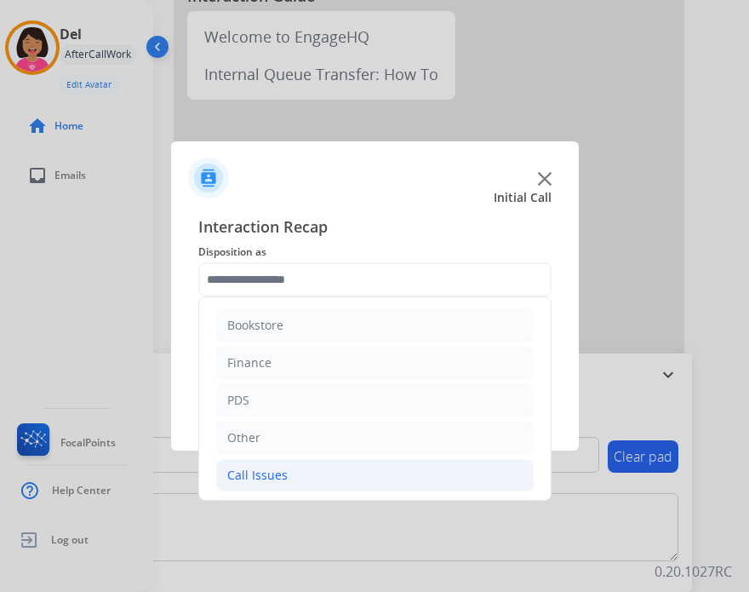
click at [280, 472] on div "Call Issues" at bounding box center [257, 475] width 60 height 17
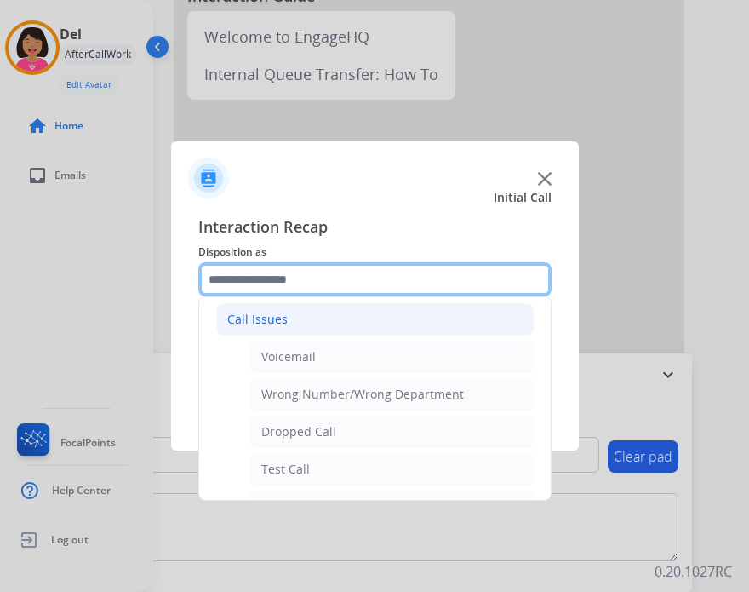
scroll to position [191, 0]
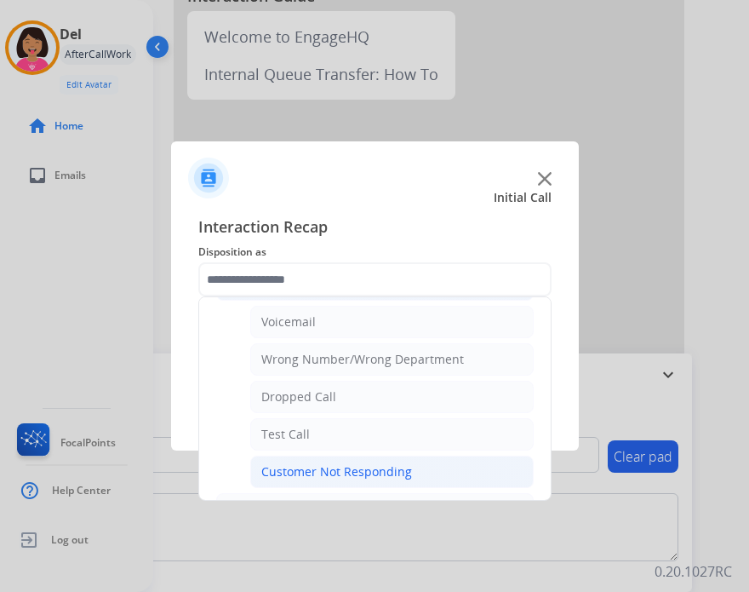
click at [327, 456] on li "Customer Not Responding" at bounding box center [392, 472] width 284 height 32
type input "**********"
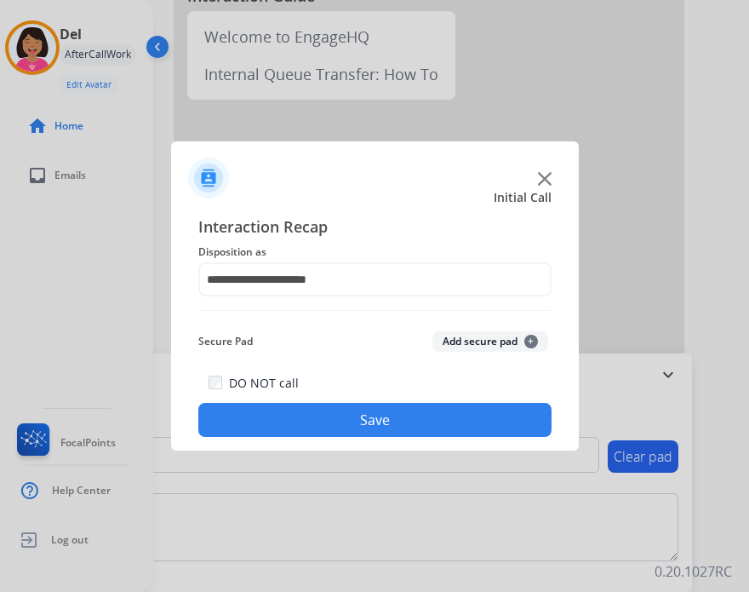
click at [313, 424] on button "Save" at bounding box center [374, 420] width 353 height 34
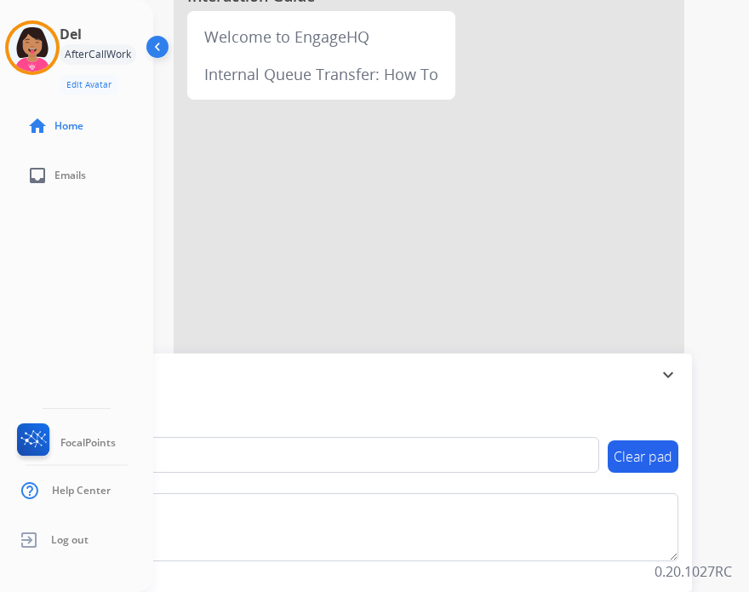
scroll to position [0, 0]
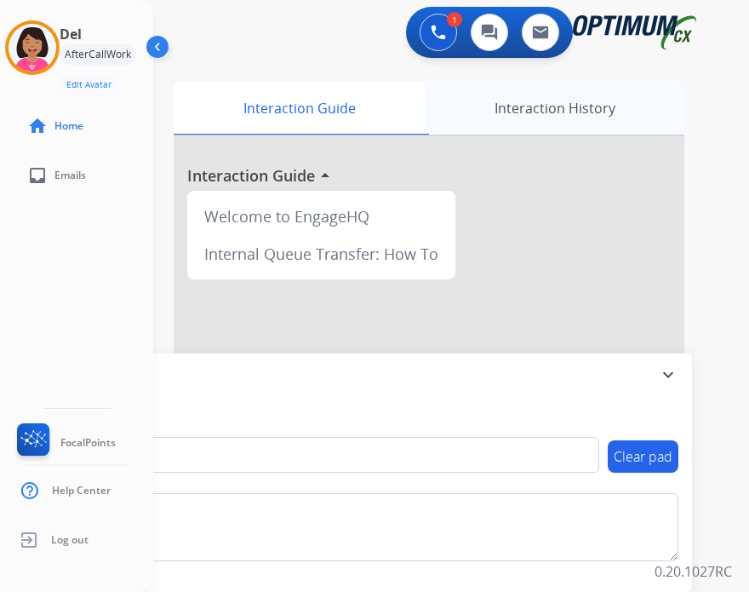
click at [536, 106] on div "Interaction History" at bounding box center [555, 108] width 260 height 53
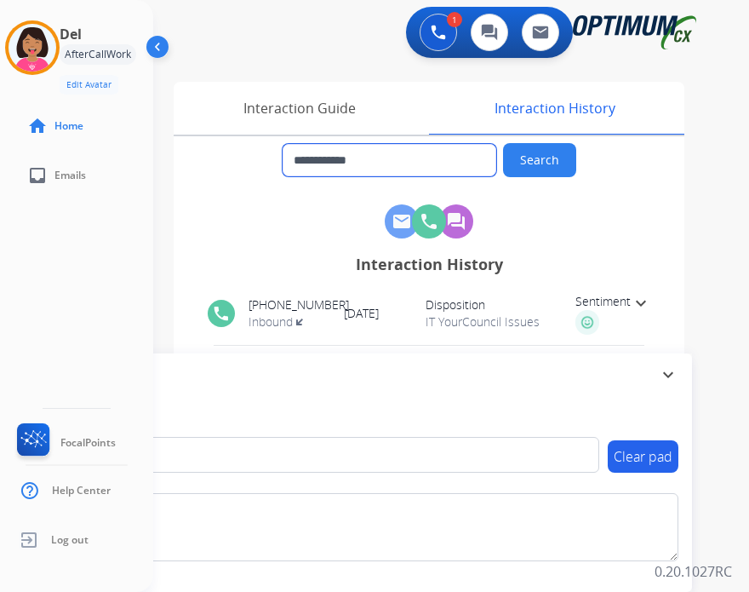
drag, startPoint x: 422, startPoint y: 157, endPoint x: 310, endPoint y: 157, distance: 111.6
click at [310, 157] on input "**********" at bounding box center [390, 160] width 214 height 32
click at [427, 32] on button at bounding box center [438, 32] width 37 height 37
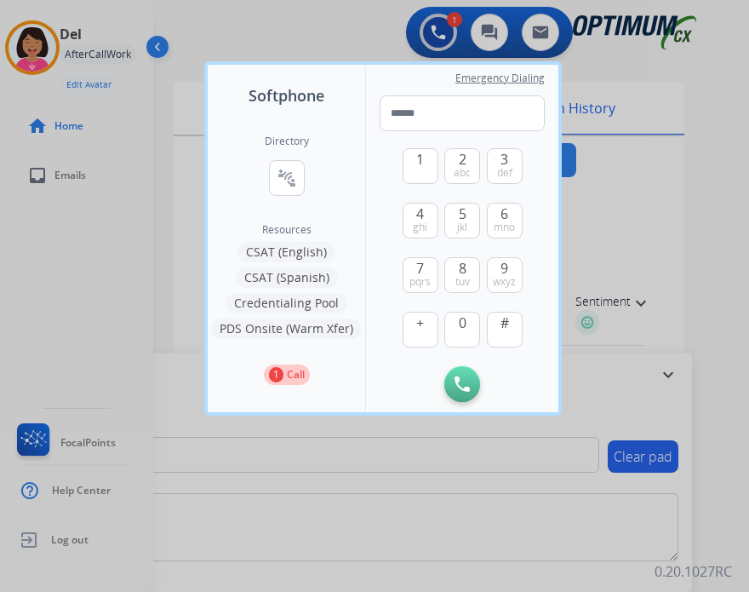
type input "**********"
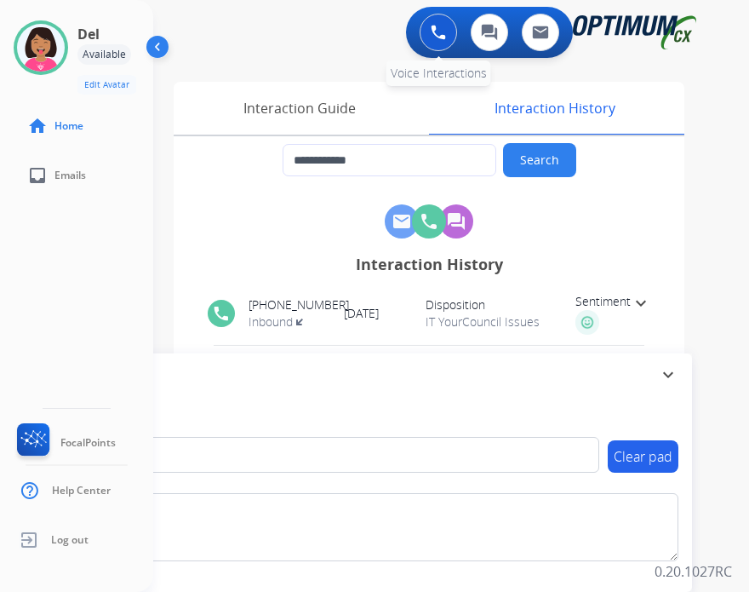
click at [436, 33] on img at bounding box center [438, 32] width 15 height 15
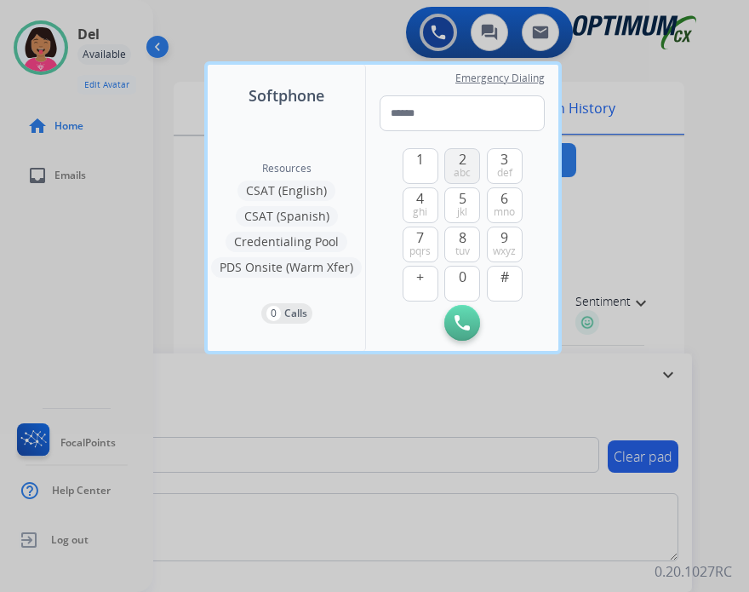
type input "**********"
click at [470, 324] on button "Initiate Call" at bounding box center [463, 323] width 36 height 36
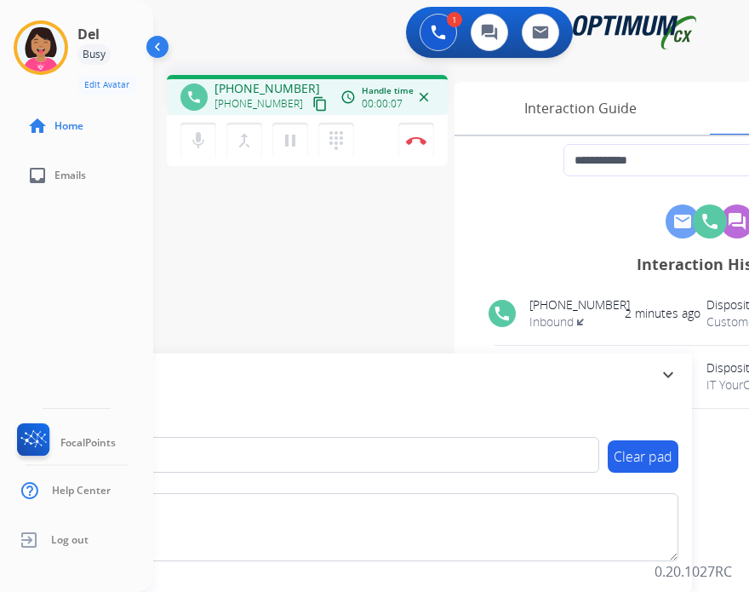
click at [38, 227] on div "Del Busy Edit Avatar Agent: Del Routing Profile: OCX Training home Home inbox E…" at bounding box center [76, 296] width 153 height 592
click at [417, 144] on img at bounding box center [416, 140] width 20 height 9
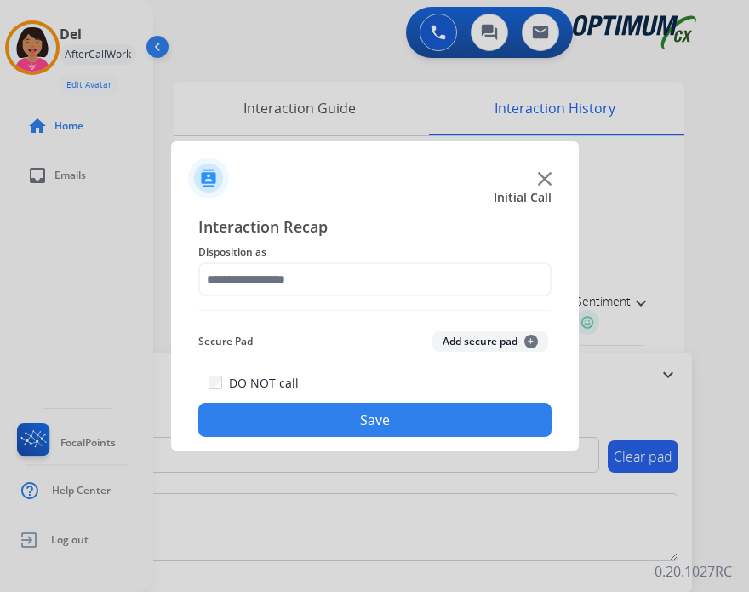
click at [269, 313] on div "Interaction Recap Disposition as Secure Pad Add secure pad + DO NOT call Save" at bounding box center [374, 326] width 353 height 222
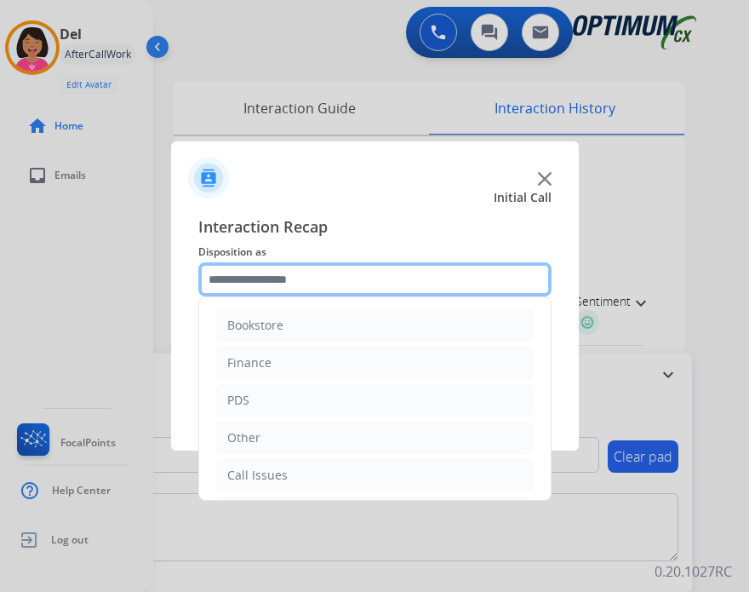
click at [287, 272] on input "text" at bounding box center [374, 279] width 353 height 34
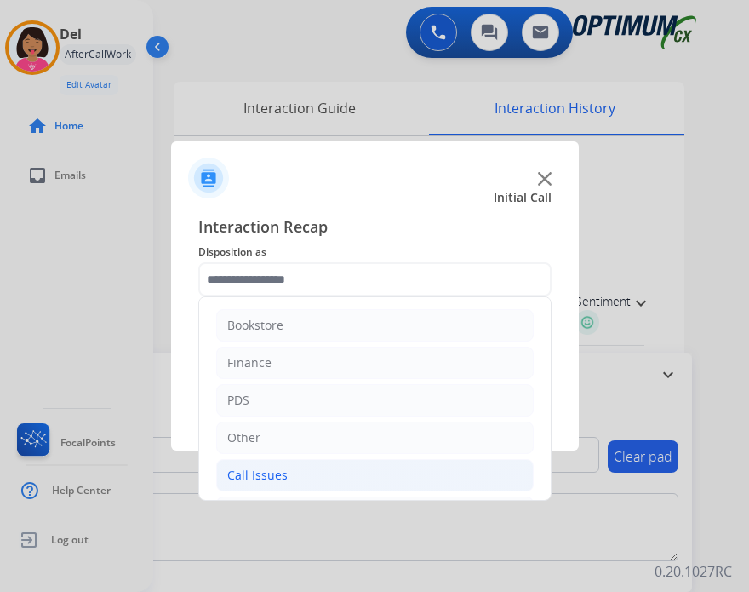
click at [276, 479] on div "Call Issues" at bounding box center [257, 475] width 60 height 17
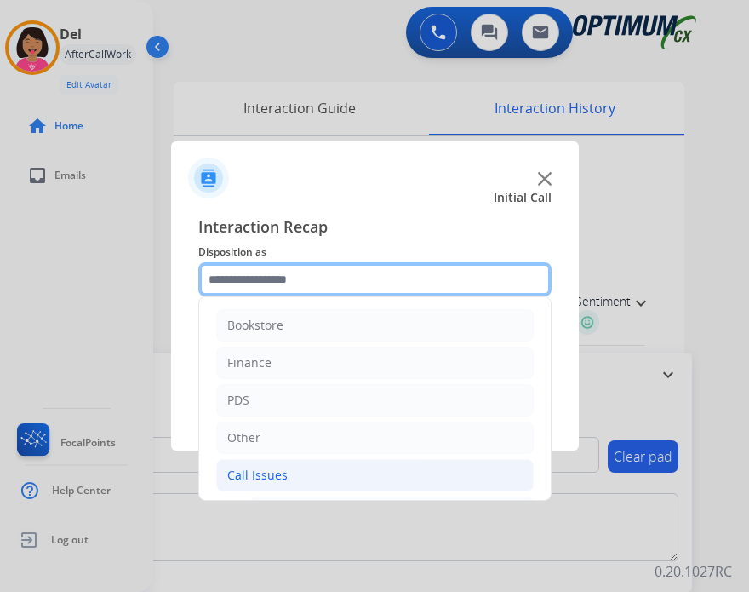
scroll to position [224, 0]
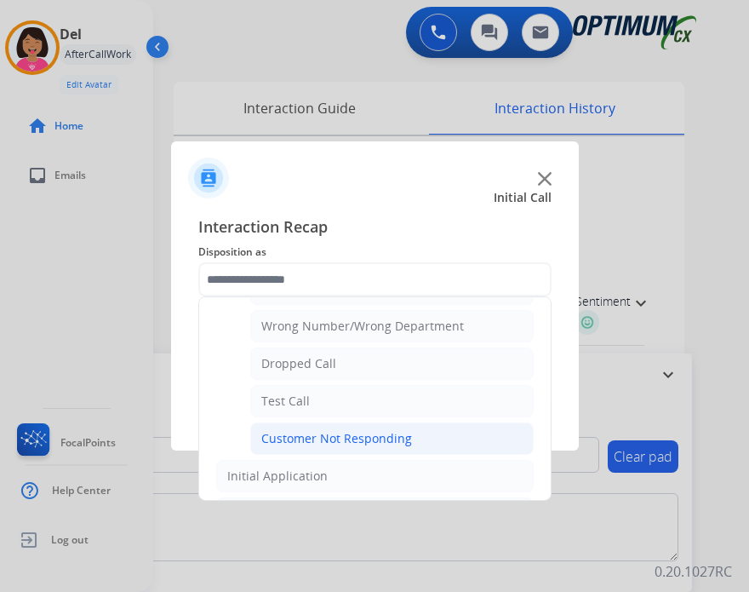
click at [305, 435] on div "Customer Not Responding" at bounding box center [336, 438] width 151 height 17
type input "**********"
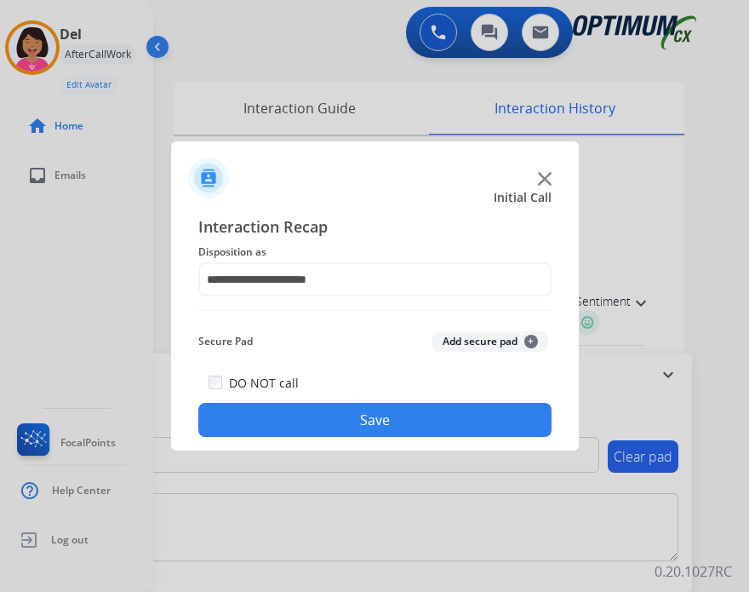
click at [316, 432] on button "Save" at bounding box center [374, 420] width 353 height 34
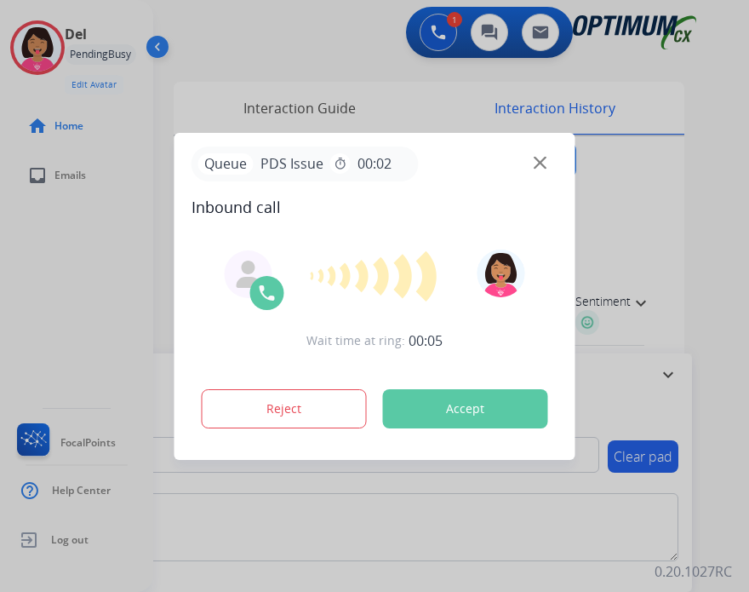
click at [547, 163] on div "Queue PDS Issue timer 00:02" at bounding box center [375, 163] width 367 height 35
click at [530, 167] on div "Queue PDS Issue timer 00:02" at bounding box center [375, 163] width 367 height 35
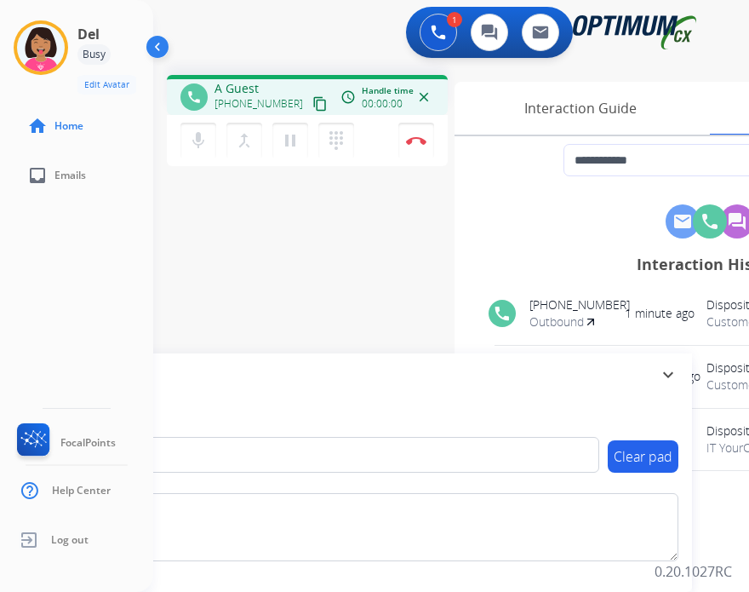
click at [537, 166] on div "**********" at bounding box center [710, 160] width 511 height 34
click at [313, 100] on mat-icon "content_copy" at bounding box center [320, 103] width 15 height 15
click at [31, 247] on div "Del Busy Edit Avatar Agent: Del Routing Profile: OCX Training home Home inbox E…" at bounding box center [76, 296] width 153 height 592
click at [6, 337] on div "Del Busy Edit Avatar Agent: Del Routing Profile: OCX Training home Home inbox E…" at bounding box center [76, 296] width 153 height 592
click at [419, 129] on button "Disconnect" at bounding box center [417, 141] width 36 height 36
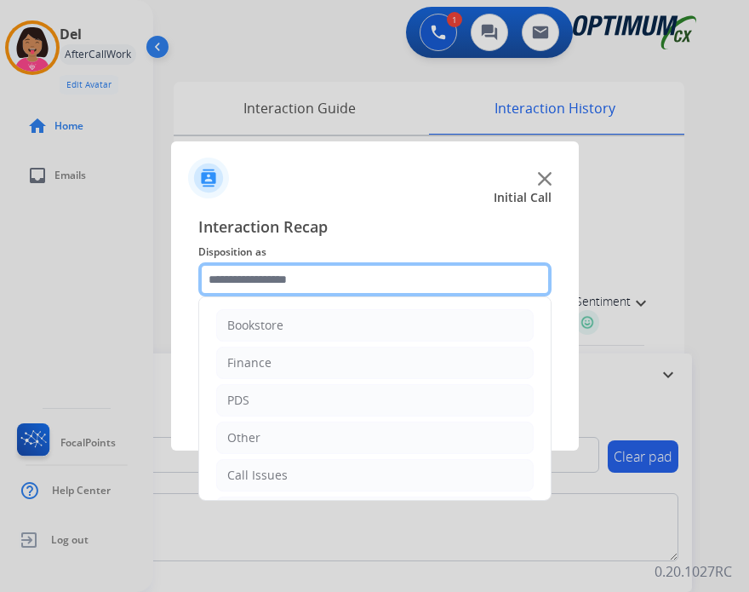
click at [210, 273] on input "text" at bounding box center [374, 279] width 353 height 34
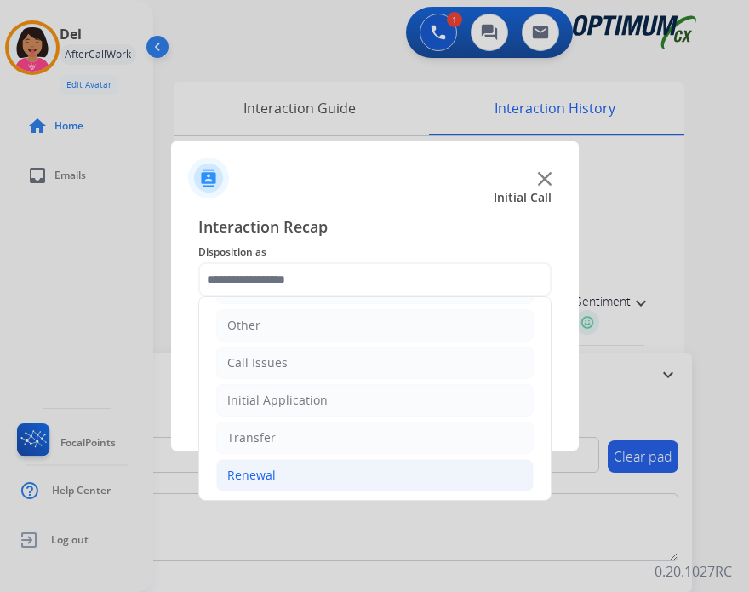
click at [371, 486] on li "Renewal" at bounding box center [375, 475] width 318 height 32
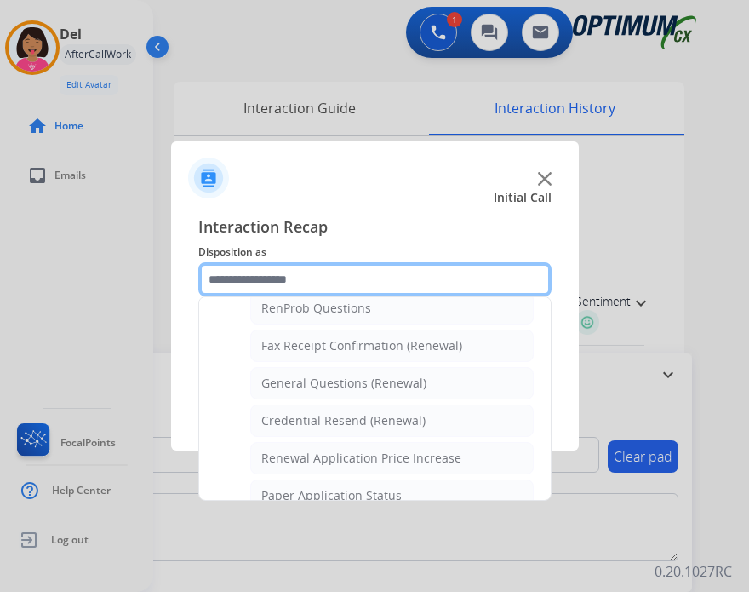
scroll to position [447, 0]
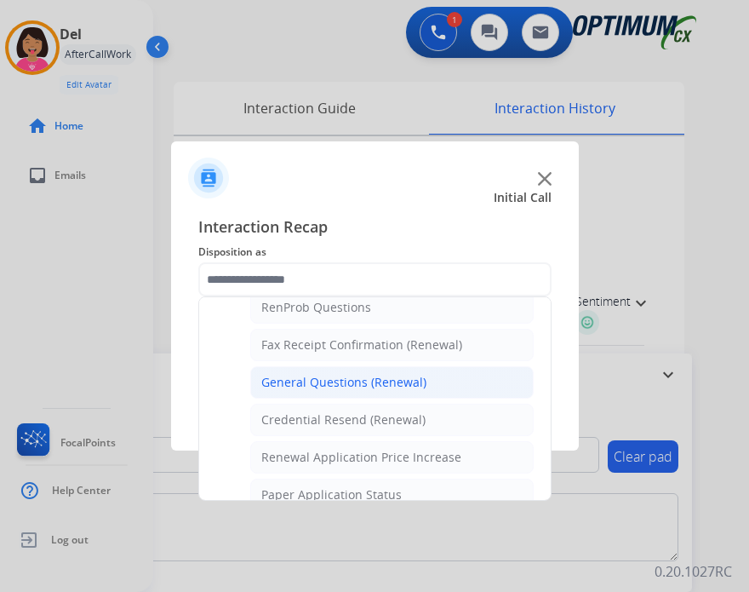
click at [331, 377] on div "General Questions (Renewal)" at bounding box center [343, 382] width 165 height 17
type input "**********"
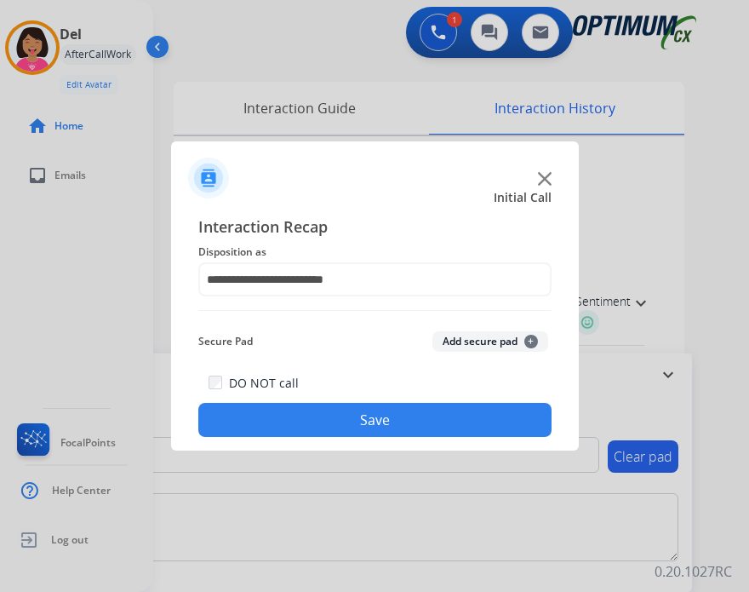
click at [347, 413] on button "Save" at bounding box center [374, 420] width 353 height 34
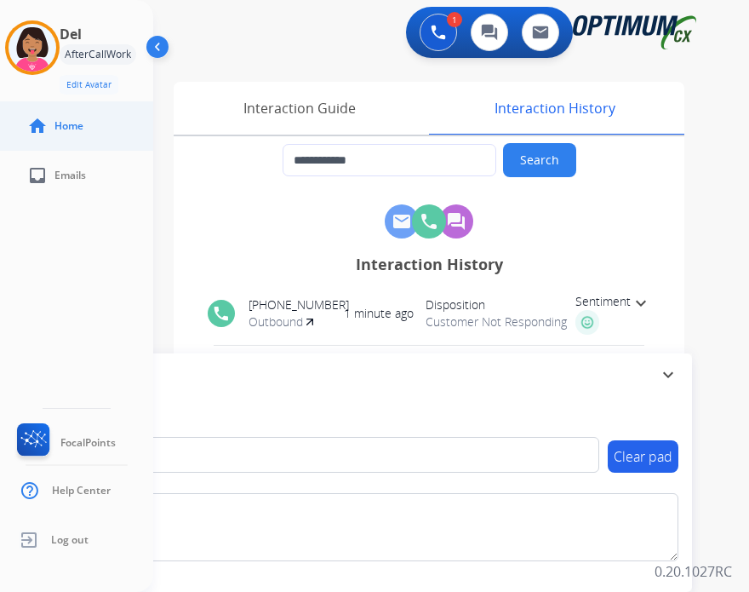
click at [68, 107] on link "home Home" at bounding box center [90, 126] width 153 height 48
click at [310, 118] on div "Interaction Guide" at bounding box center [299, 108] width 251 height 53
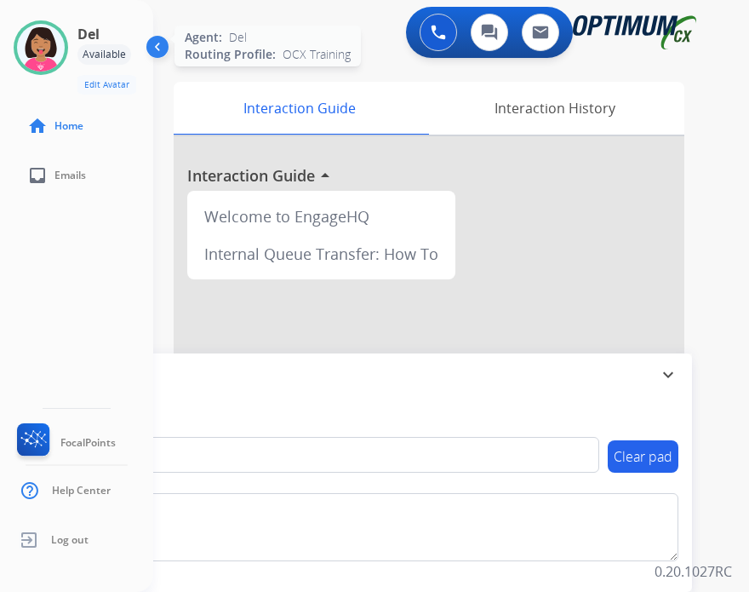
click at [51, 44] on img at bounding box center [41, 48] width 48 height 48
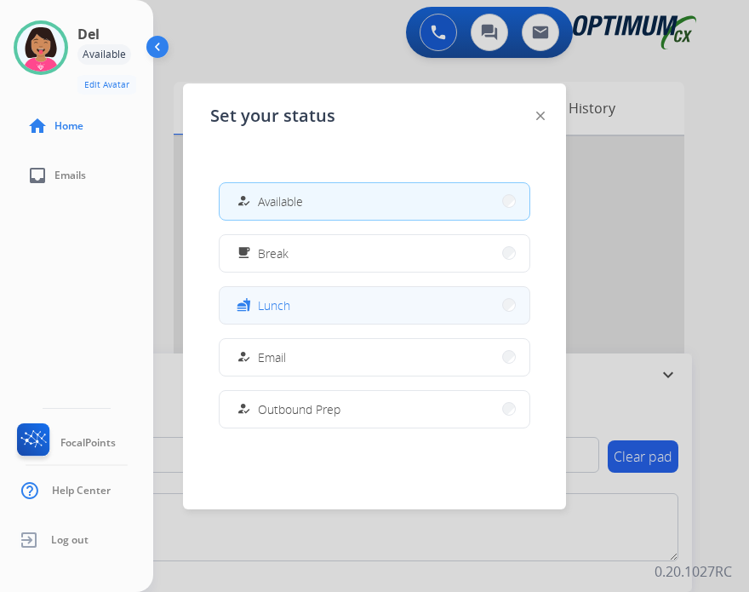
scroll to position [424, 0]
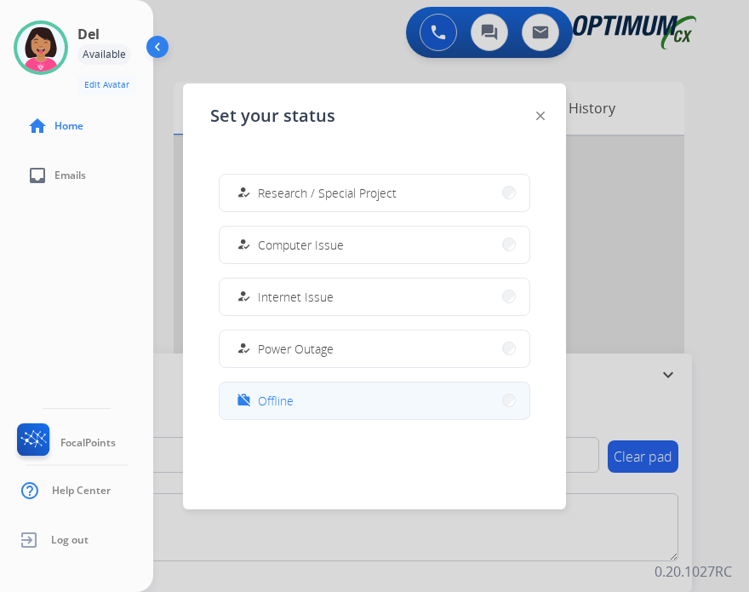
click at [272, 405] on span "Offline" at bounding box center [276, 401] width 36 height 18
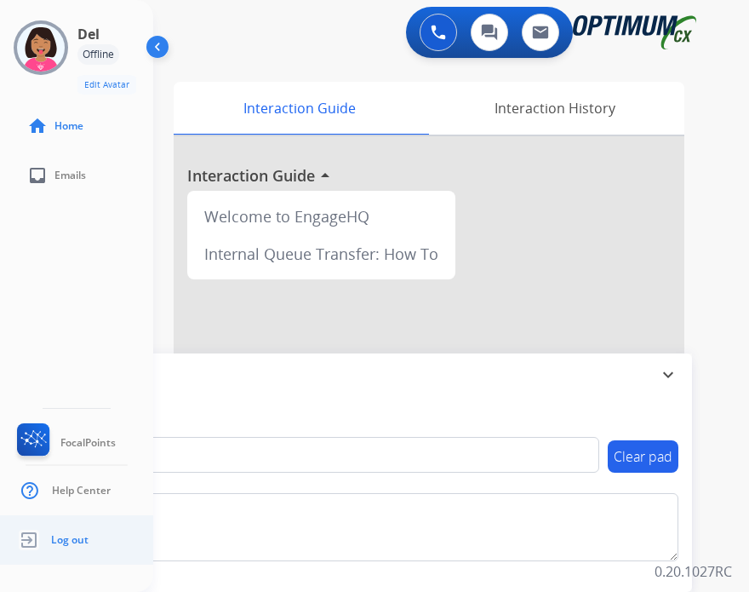
click at [16, 541] on img at bounding box center [29, 540] width 31 height 32
click at [26, 543] on img at bounding box center [29, 540] width 31 height 32
